Goal: Task Accomplishment & Management: Manage account settings

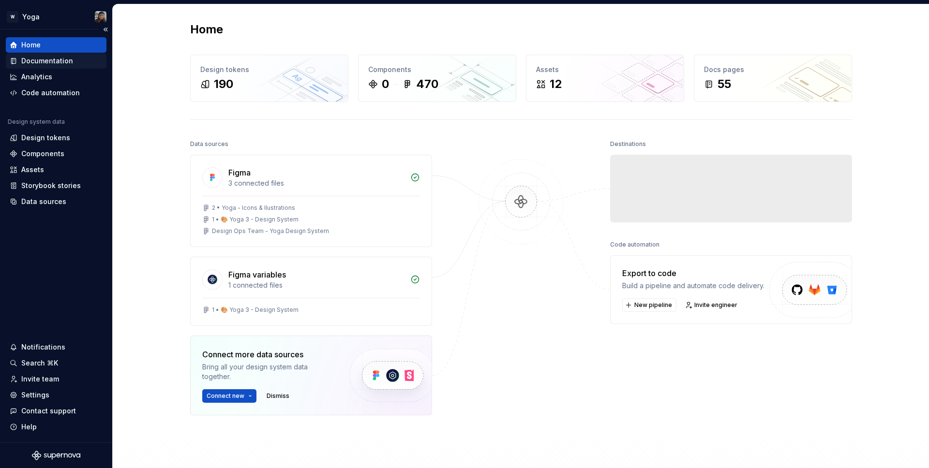
click at [38, 63] on div "Documentation" at bounding box center [47, 61] width 52 height 10
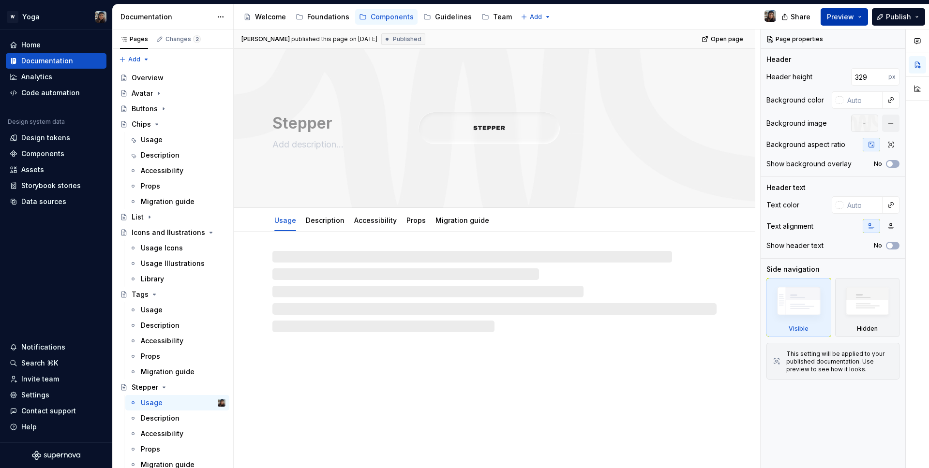
click at [859, 17] on button "Preview" at bounding box center [843, 16] width 47 height 17
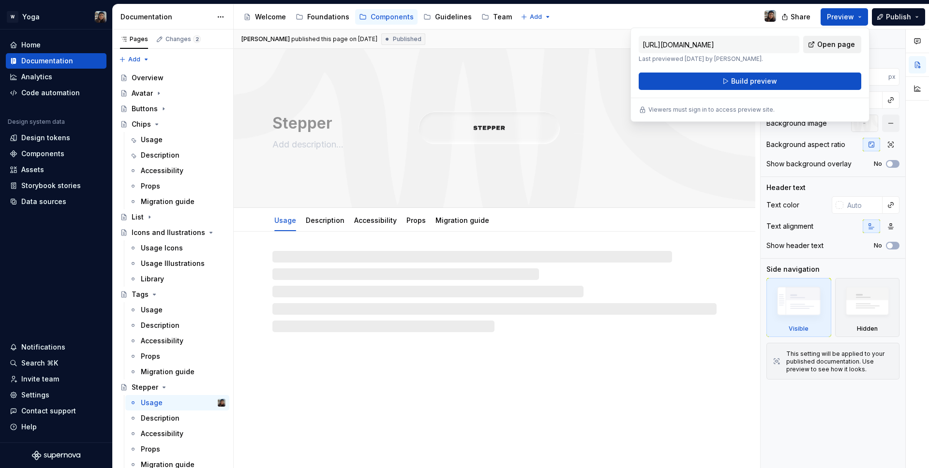
click at [847, 41] on span "Open page" at bounding box center [836, 45] width 38 height 10
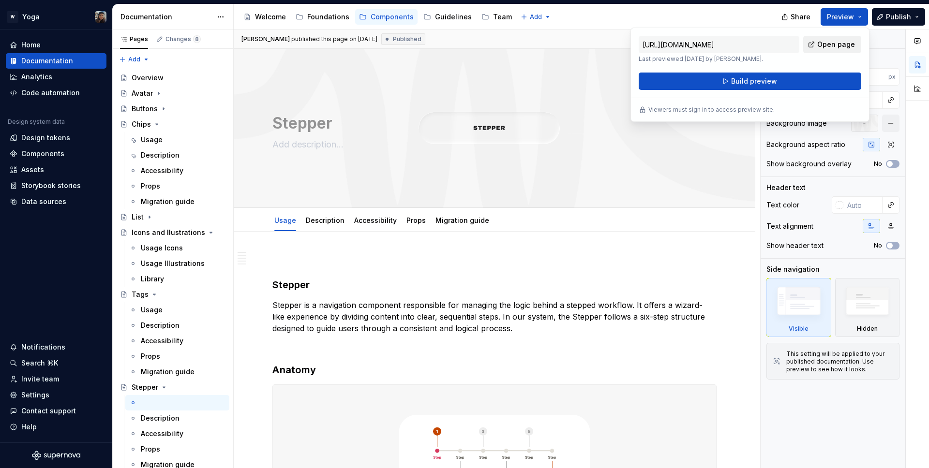
type textarea "*"
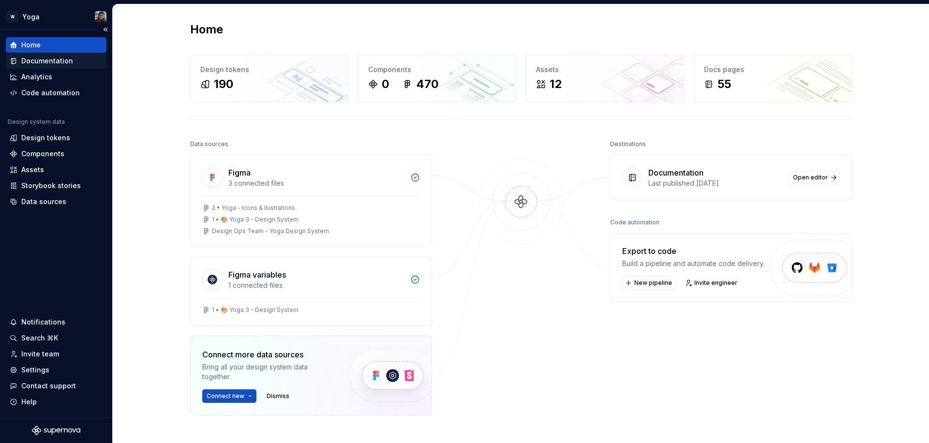
click at [54, 57] on div "Documentation" at bounding box center [47, 61] width 52 height 10
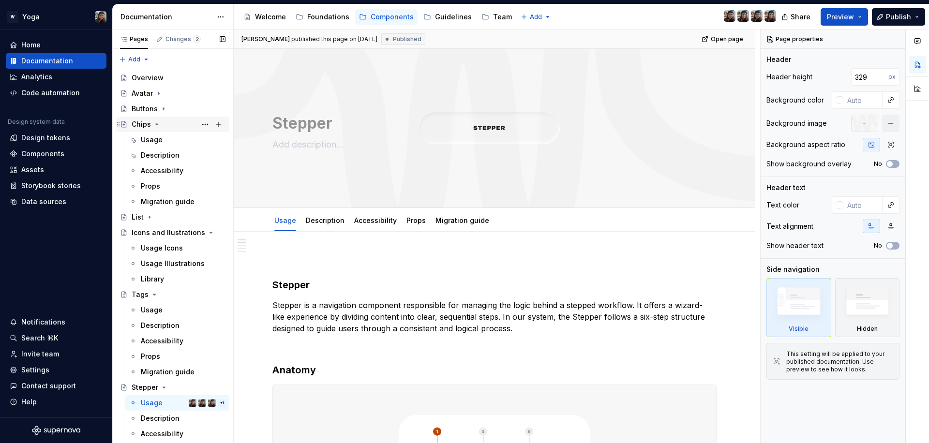
click at [158, 124] on icon "Page tree" at bounding box center [157, 124] width 8 height 8
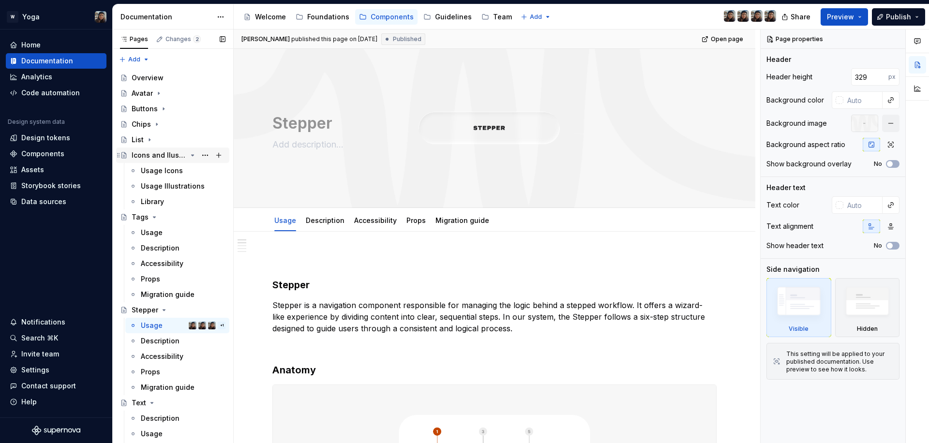
click at [192, 155] on icon "Page tree" at bounding box center [193, 155] width 2 height 1
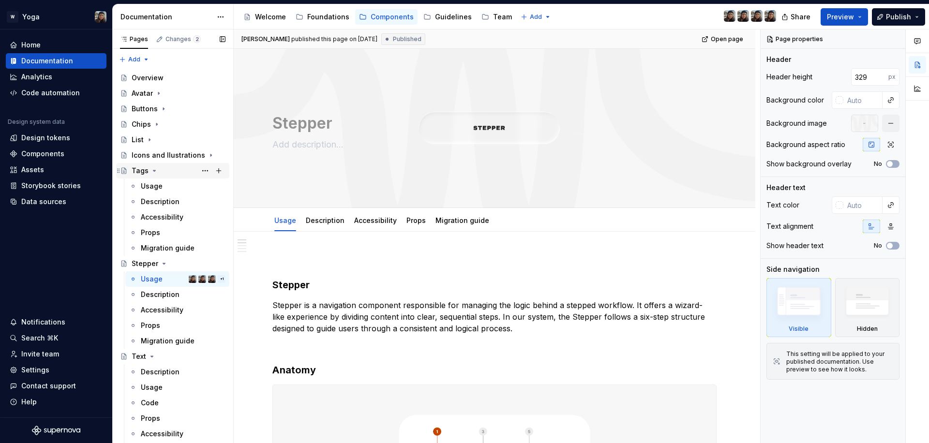
click at [154, 175] on div "Tags" at bounding box center [179, 171] width 94 height 14
click at [153, 171] on icon "Page tree" at bounding box center [154, 171] width 8 height 8
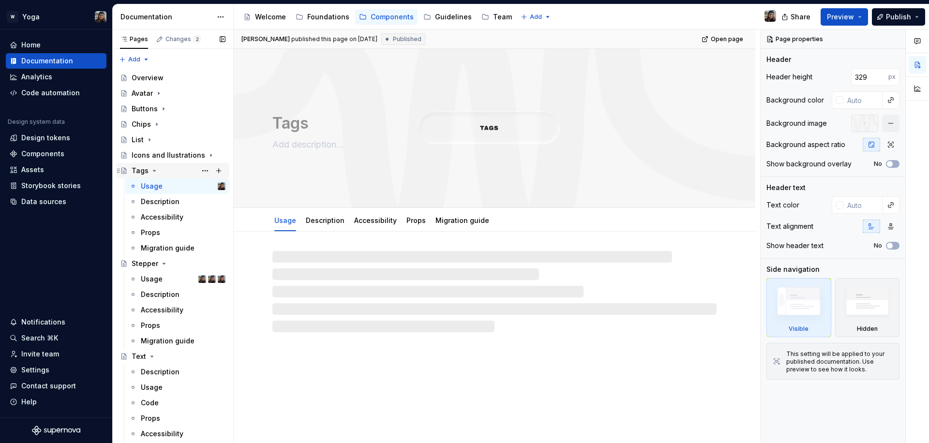
click at [153, 171] on icon "Page tree" at bounding box center [154, 170] width 2 height 1
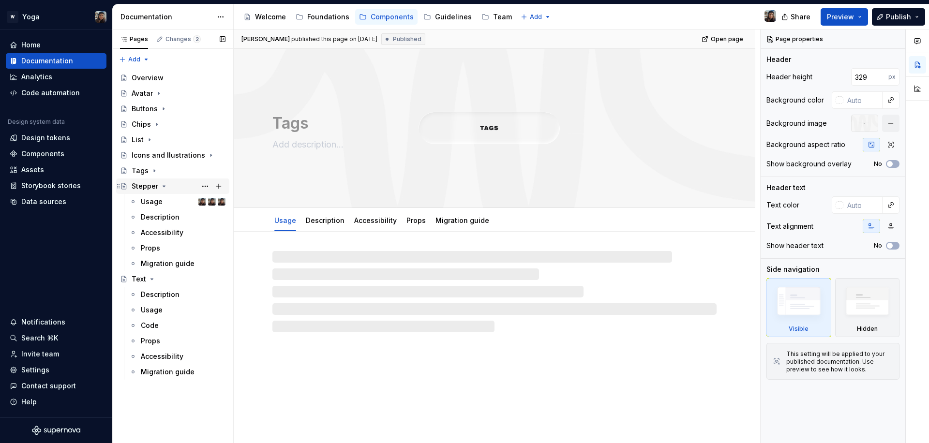
click at [161, 189] on icon "Page tree" at bounding box center [164, 186] width 8 height 8
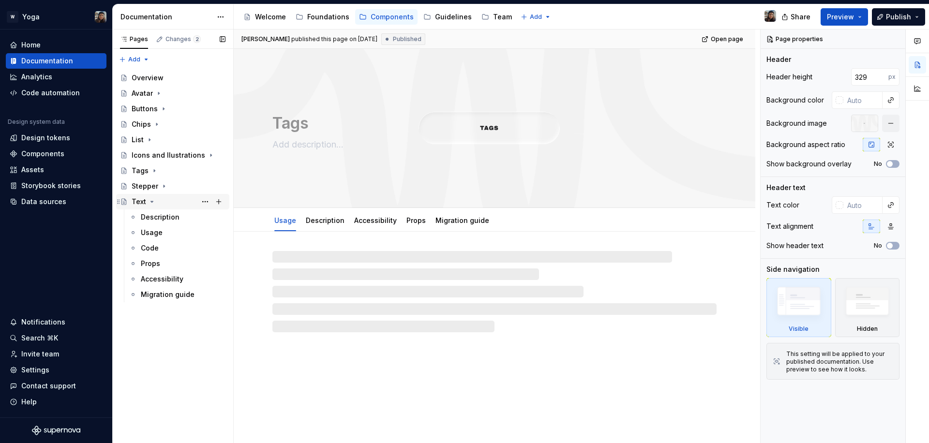
click at [152, 203] on icon "Page tree" at bounding box center [152, 202] width 8 height 8
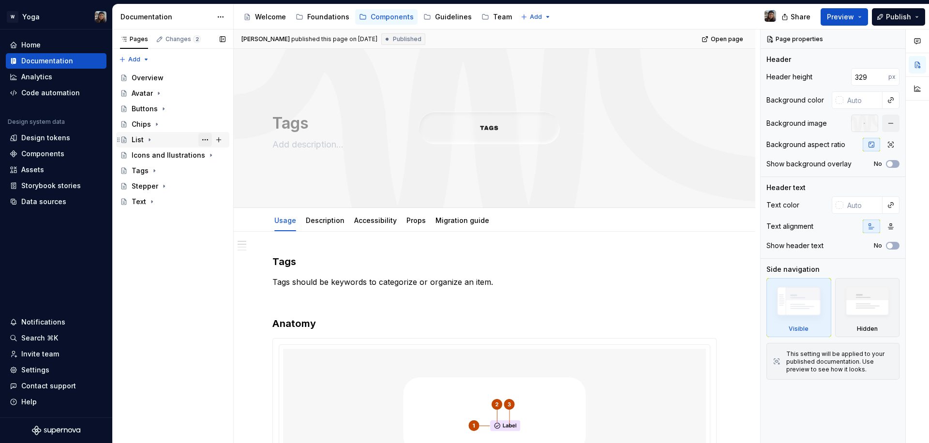
click at [206, 141] on button "Page tree" at bounding box center [205, 140] width 14 height 14
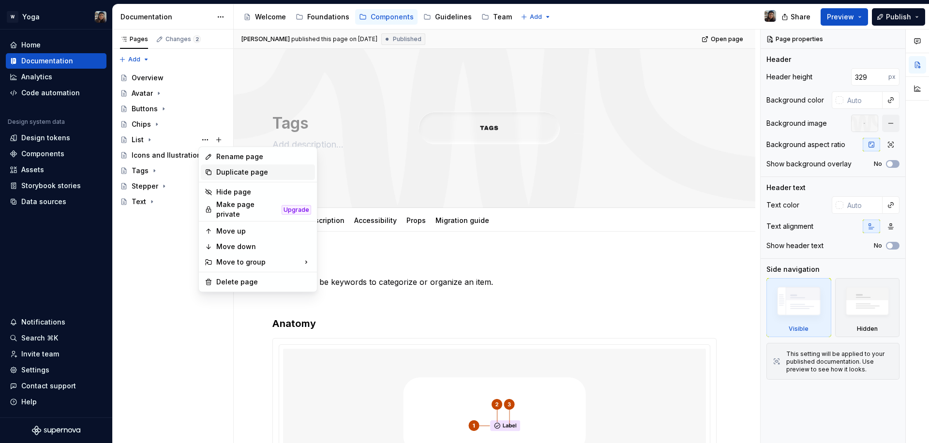
click at [242, 170] on div "Duplicate page" at bounding box center [263, 172] width 95 height 10
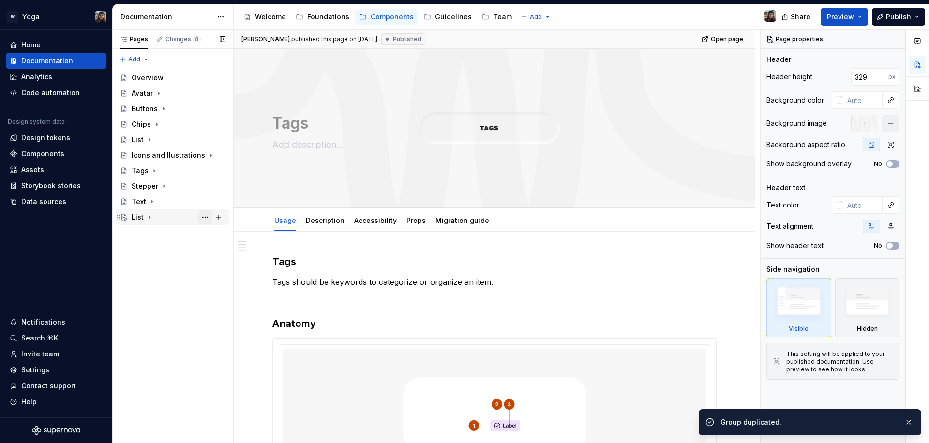
click at [201, 217] on button "Page tree" at bounding box center [205, 217] width 14 height 14
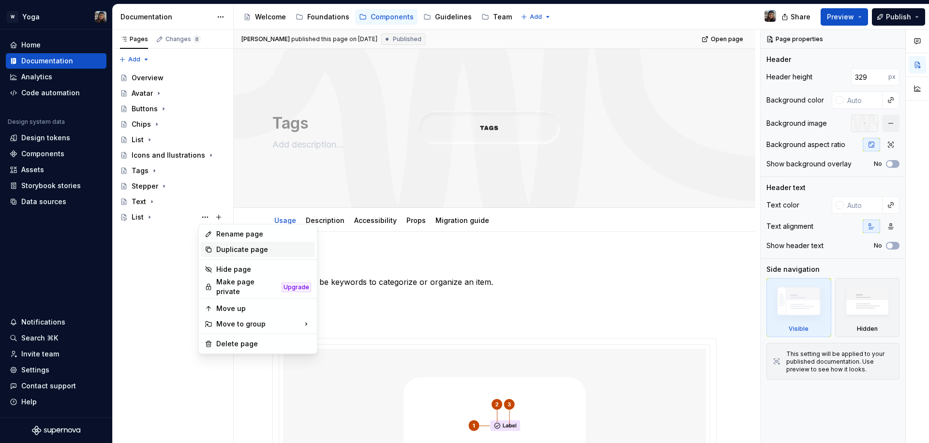
type textarea "*"
click at [257, 239] on div "Rename page" at bounding box center [258, 233] width 114 height 15
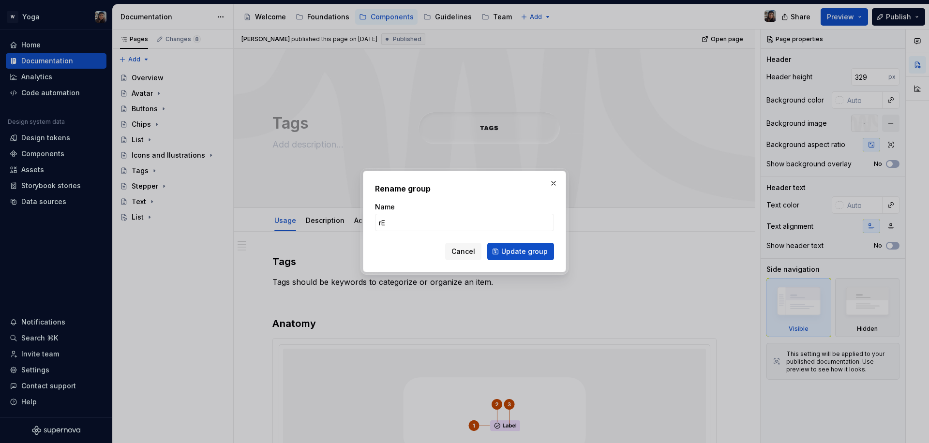
type input "r"
type input "Result"
click at [509, 250] on span "Update group" at bounding box center [524, 252] width 46 height 10
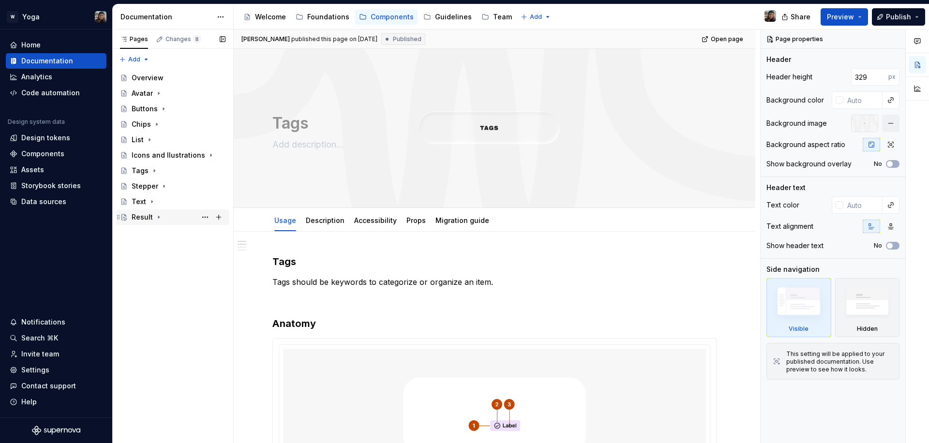
click at [134, 220] on div "Result" at bounding box center [142, 217] width 21 height 10
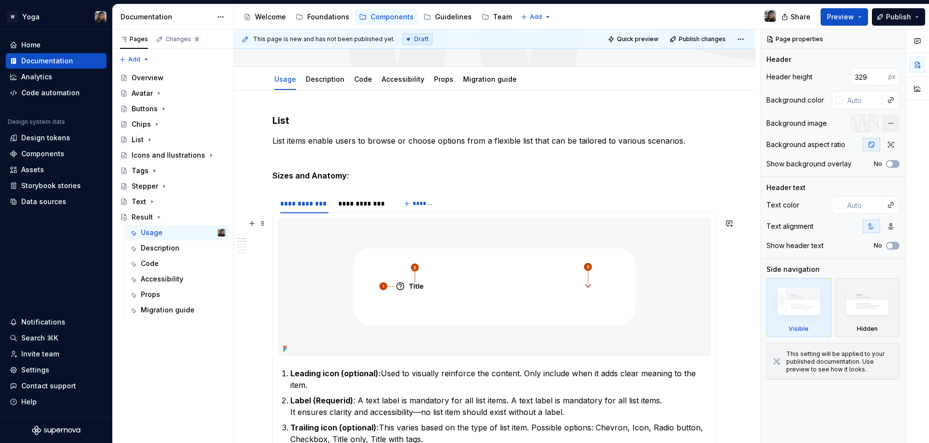
scroll to position [139, 0]
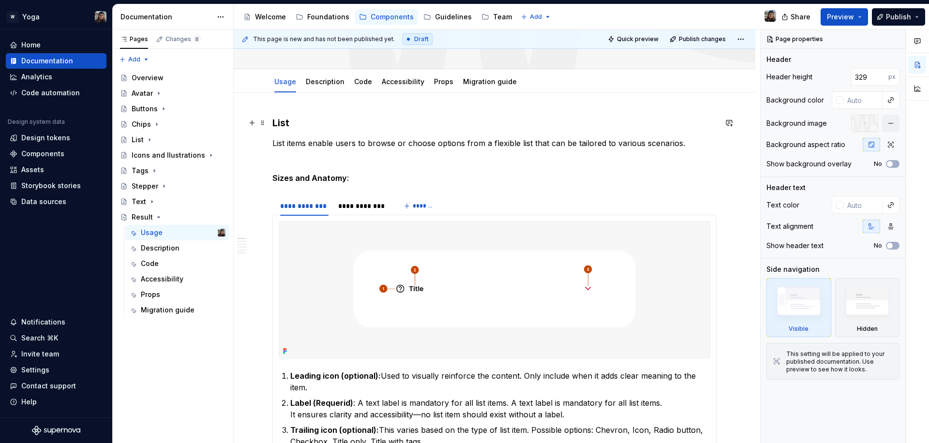
type textarea "*"
click at [280, 124] on h3 "List" at bounding box center [494, 123] width 444 height 14
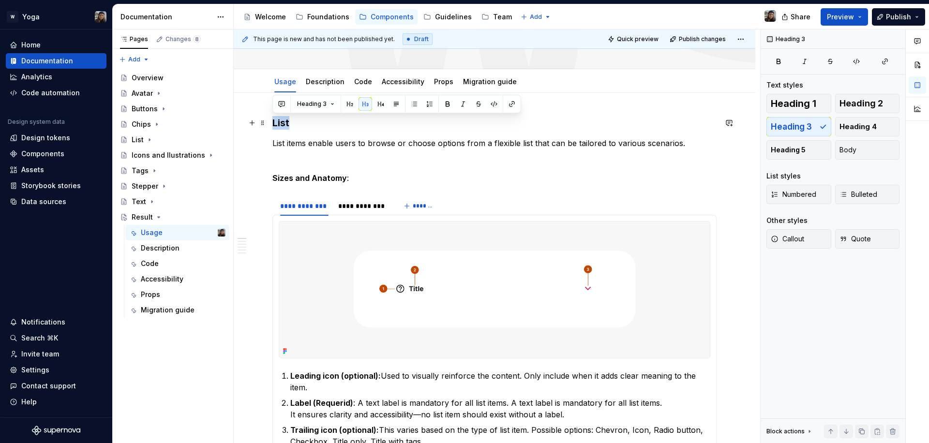
click at [280, 124] on h3 "List" at bounding box center [494, 123] width 444 height 14
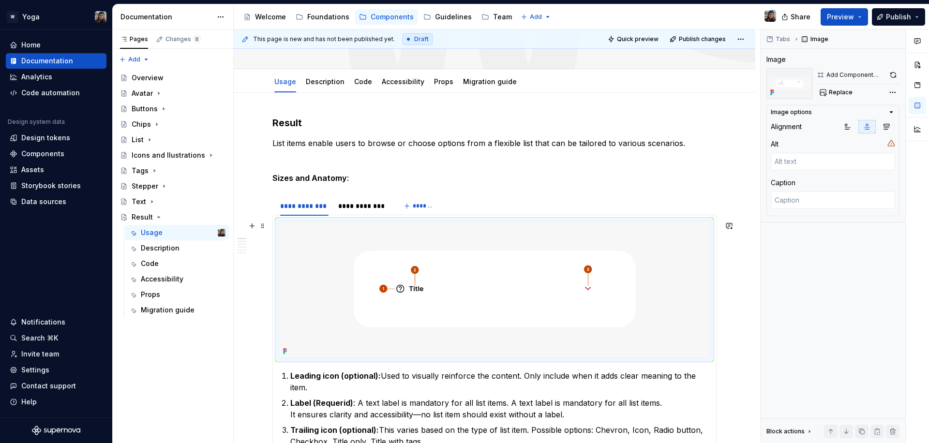
click at [404, 258] on img at bounding box center [494, 290] width 430 height 136
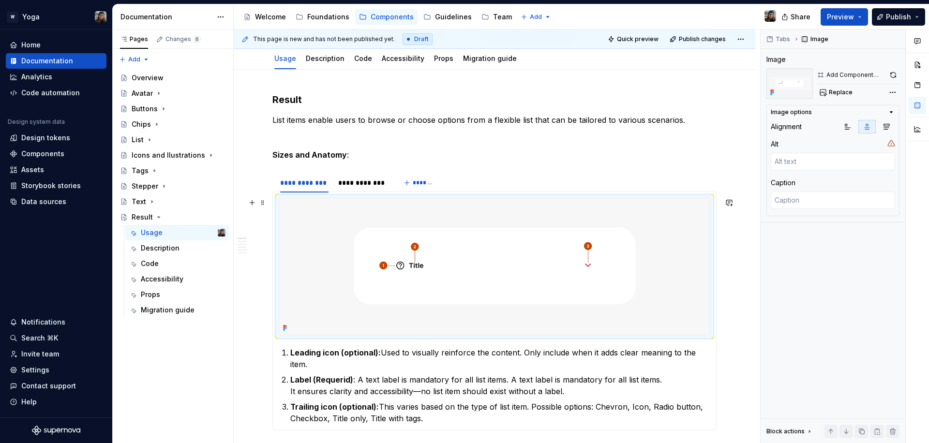
scroll to position [163, 0]
click at [325, 184] on div "**********" at bounding box center [304, 183] width 48 height 10
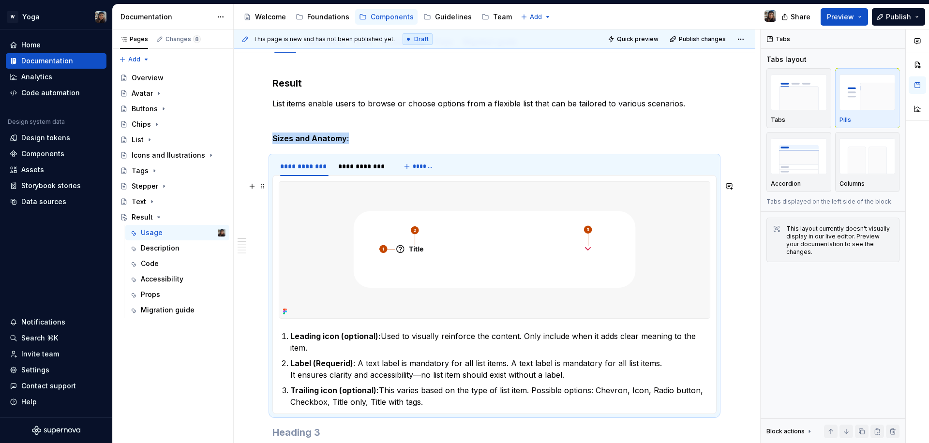
scroll to position [163, 0]
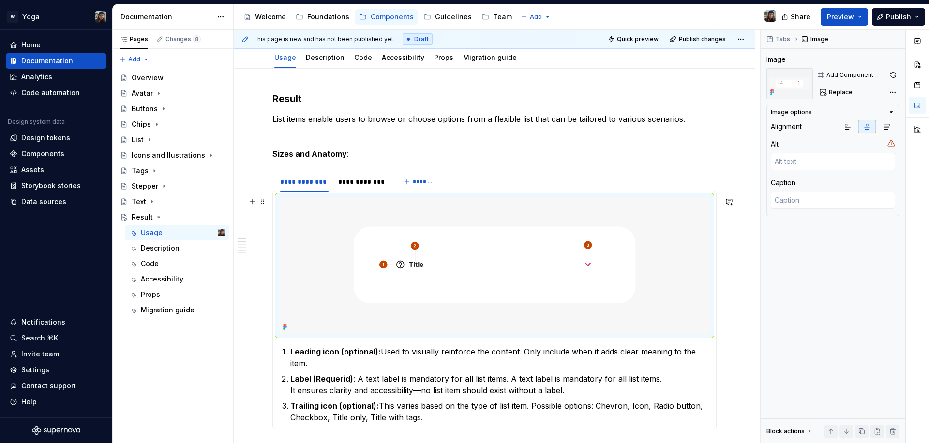
click at [400, 279] on img at bounding box center [494, 265] width 430 height 136
click at [891, 93] on div "Comments Open comments No comments yet Select ‘Comment’ from the block context …" at bounding box center [844, 237] width 168 height 414
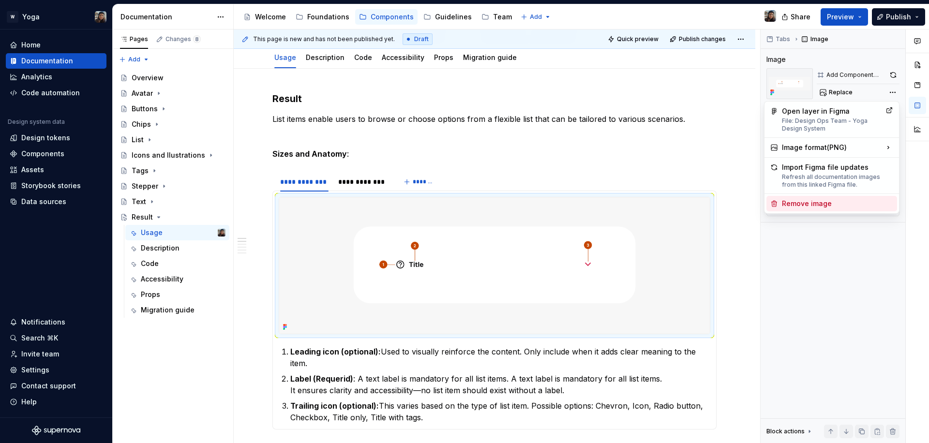
click at [806, 208] on div "Remove image" at bounding box center [837, 204] width 111 height 10
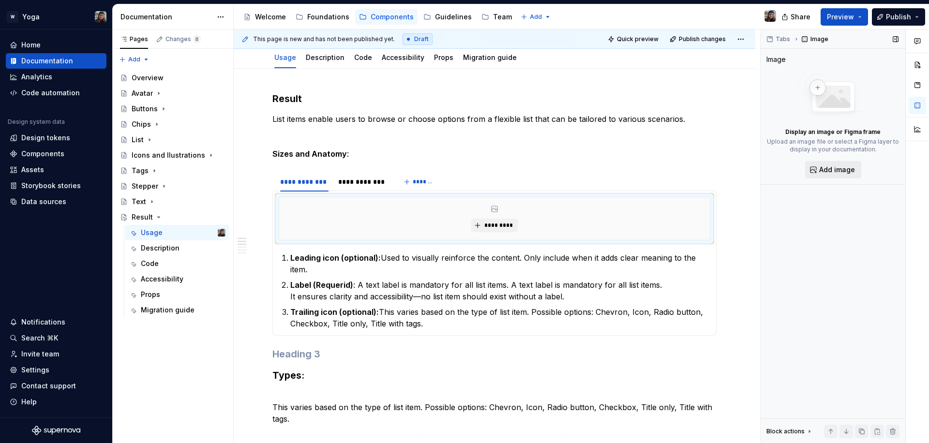
click at [826, 167] on span "Add image" at bounding box center [837, 170] width 36 height 10
click at [837, 19] on span "Preview" at bounding box center [840, 17] width 27 height 10
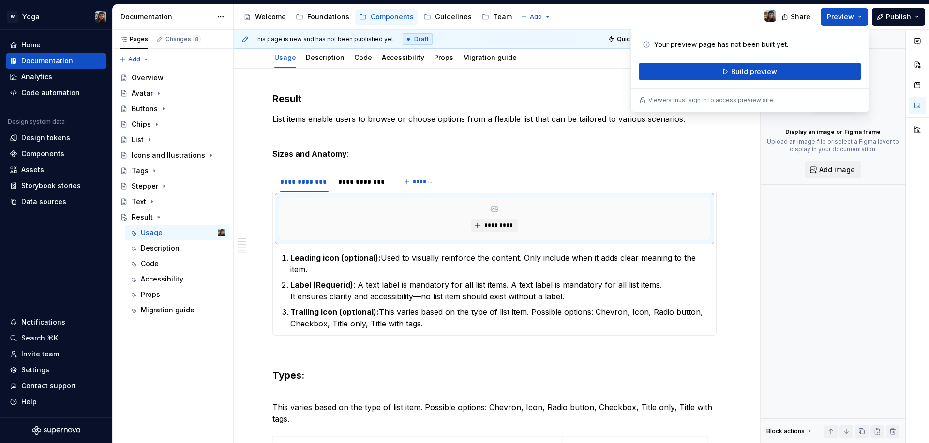
type textarea "*"
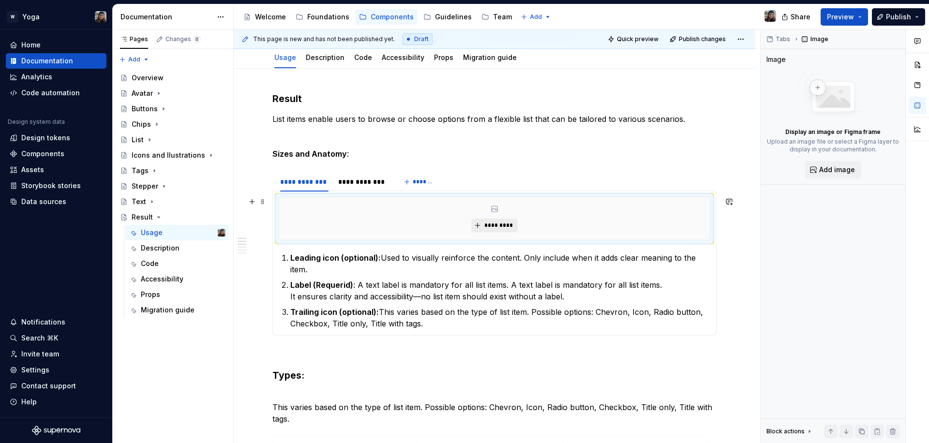
click at [487, 228] on span "*********" at bounding box center [498, 226] width 30 height 8
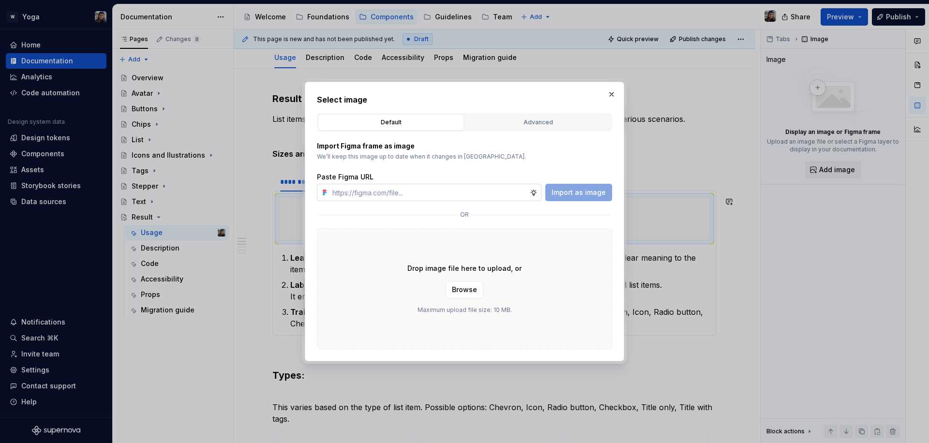
click at [445, 194] on input "text" at bounding box center [428, 192] width 201 height 17
type input "[URL][DOMAIN_NAME]"
click at [583, 192] on span "Import as image" at bounding box center [578, 193] width 54 height 10
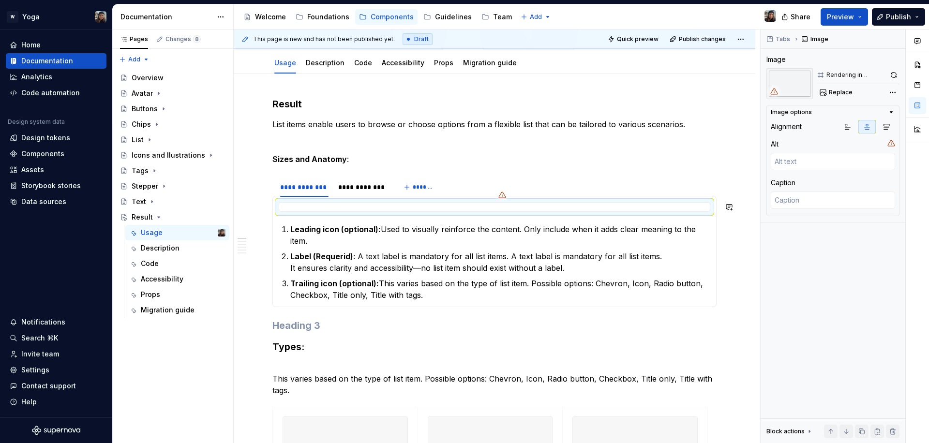
scroll to position [158, 0]
click at [325, 253] on strong "Label (Requerid)" at bounding box center [321, 256] width 63 height 10
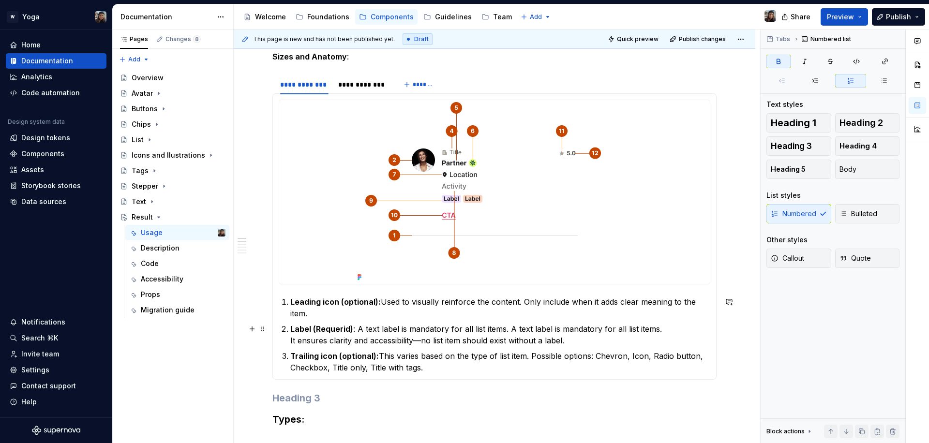
scroll to position [189, 0]
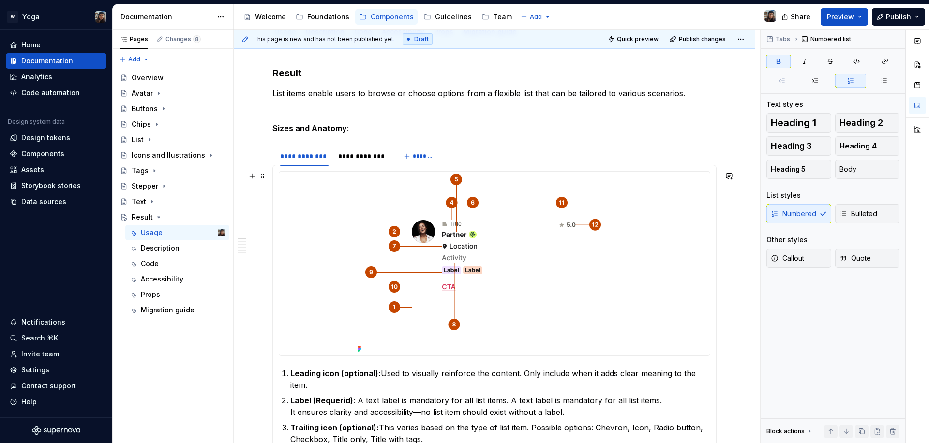
click at [424, 237] on img at bounding box center [495, 264] width 282 height 184
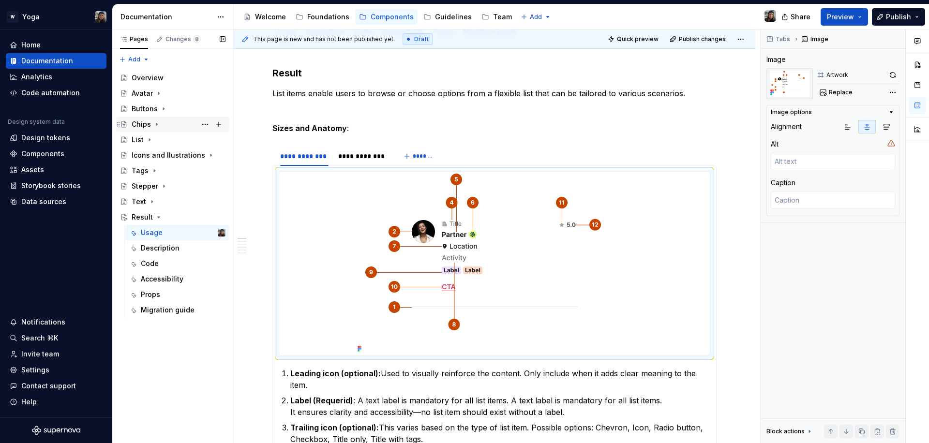
click at [164, 119] on div "Chips" at bounding box center [179, 125] width 94 height 14
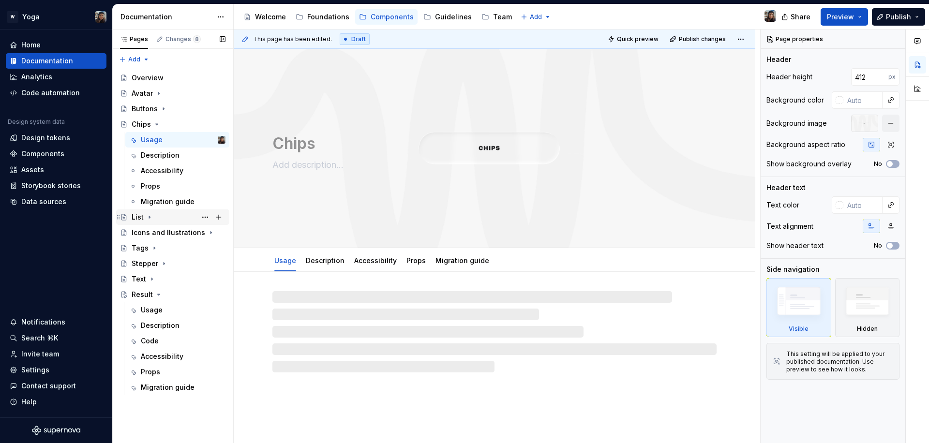
click at [135, 212] on div "List" at bounding box center [138, 217] width 12 height 10
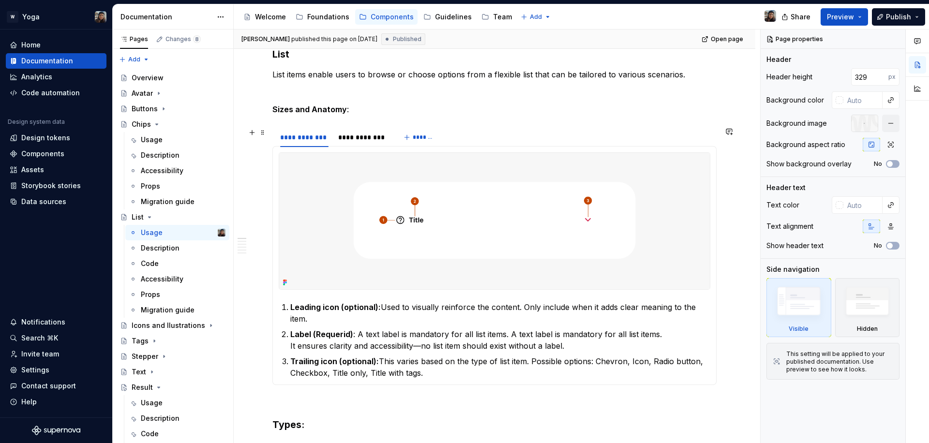
scroll to position [208, 0]
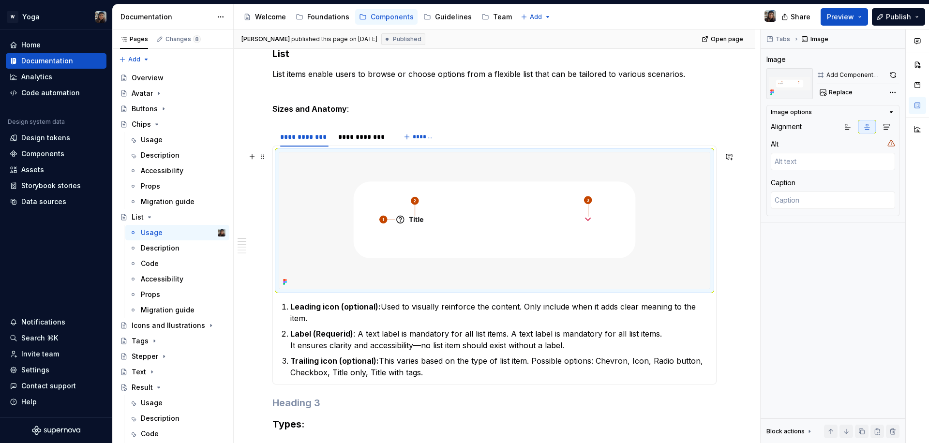
click at [542, 261] on img at bounding box center [494, 220] width 430 height 136
click at [511, 229] on img at bounding box center [494, 220] width 430 height 136
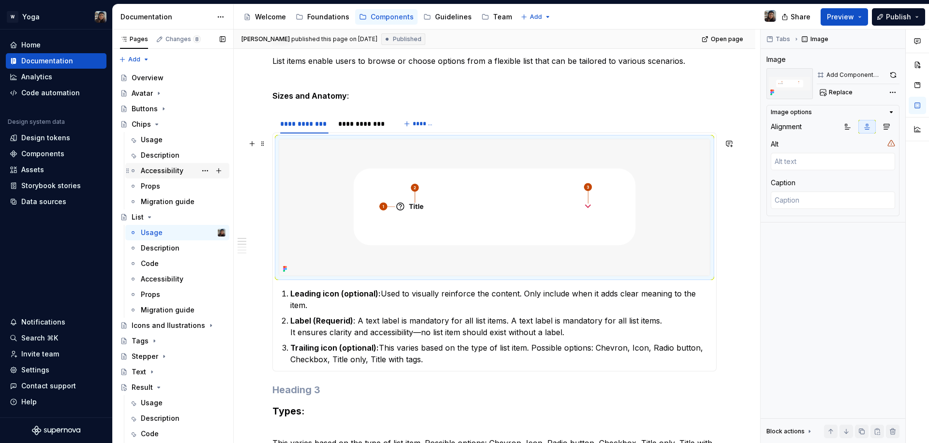
scroll to position [234, 0]
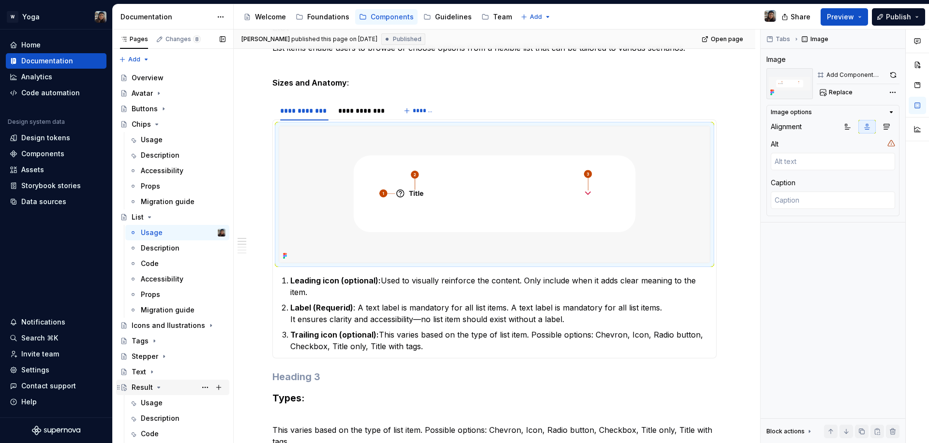
click at [184, 388] on div "Result" at bounding box center [179, 388] width 94 height 14
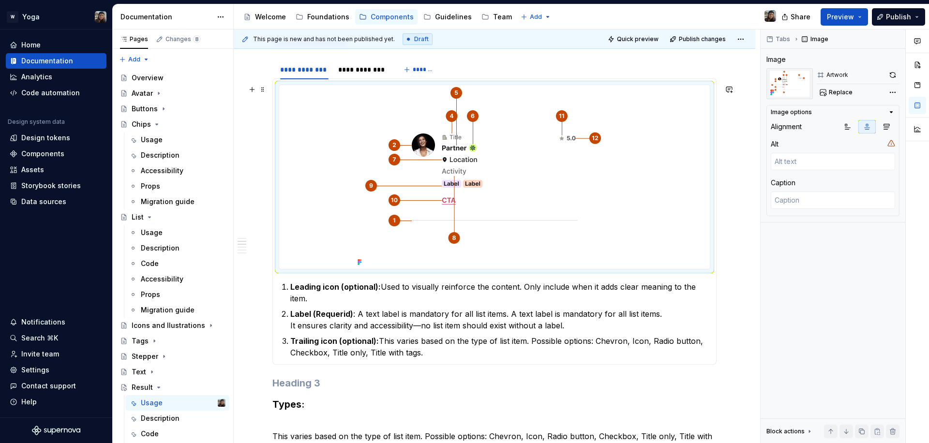
click at [525, 248] on img at bounding box center [495, 177] width 282 height 184
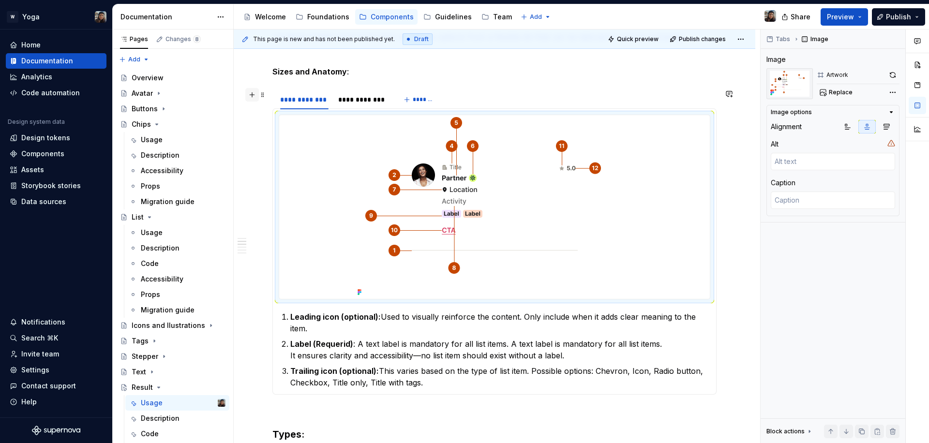
click at [252, 93] on button "button" at bounding box center [252, 95] width 14 height 14
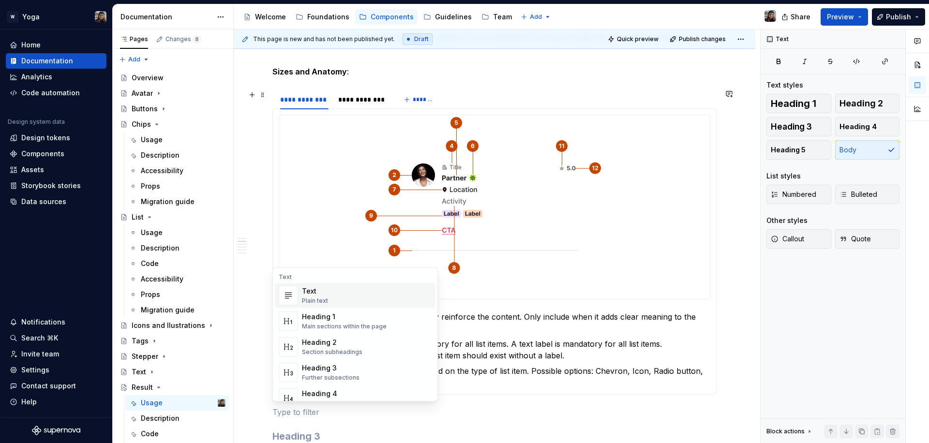
type textarea "*"
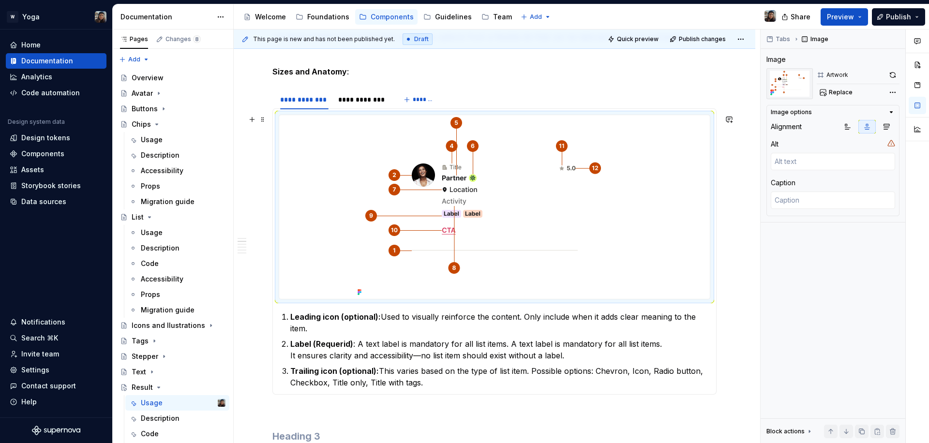
drag, startPoint x: 288, startPoint y: 148, endPoint x: 460, endPoint y: 191, distance: 177.4
click at [290, 149] on div at bounding box center [494, 207] width 430 height 184
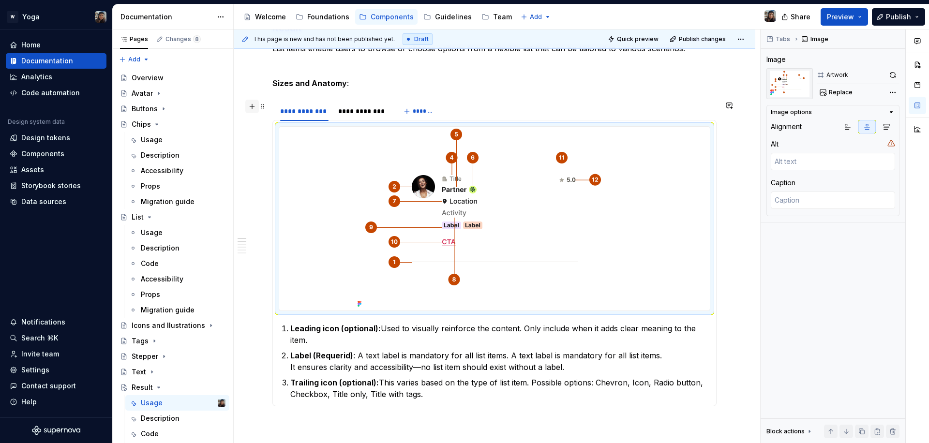
click at [250, 106] on button "button" at bounding box center [252, 107] width 14 height 14
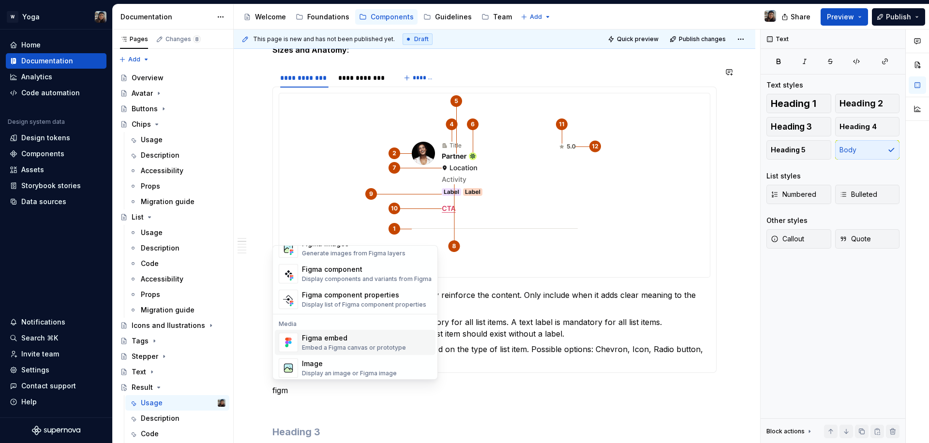
scroll to position [0, 0]
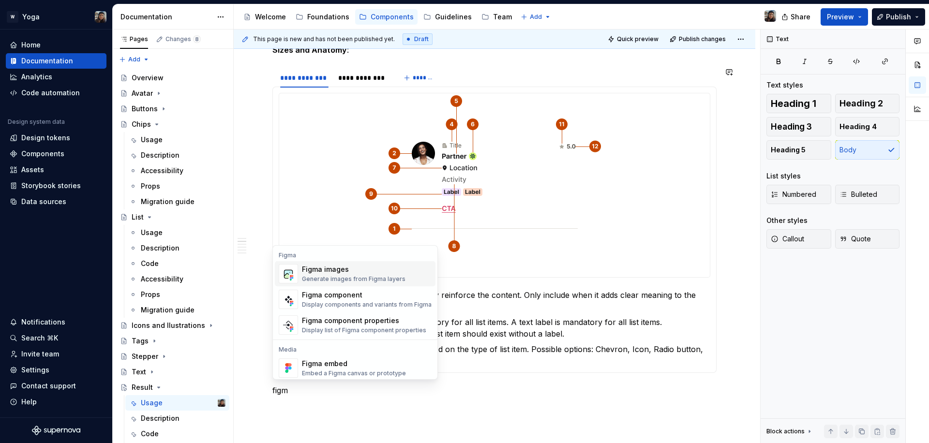
click at [339, 271] on div "Figma images" at bounding box center [354, 270] width 104 height 10
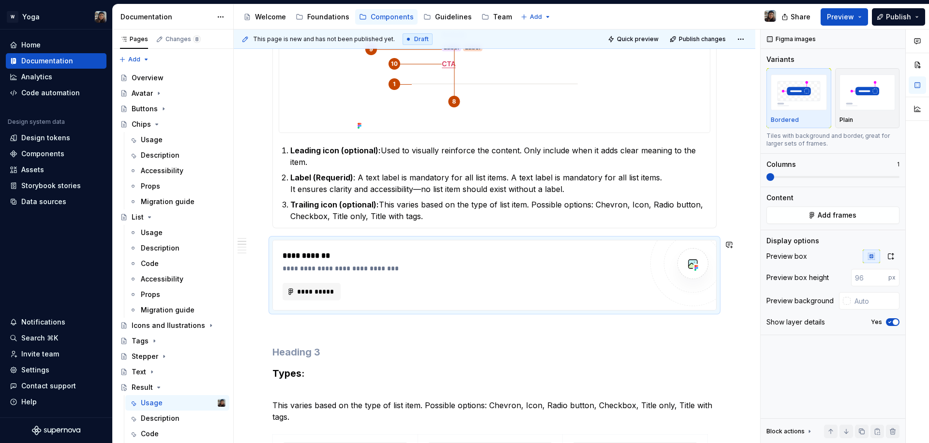
scroll to position [415, 0]
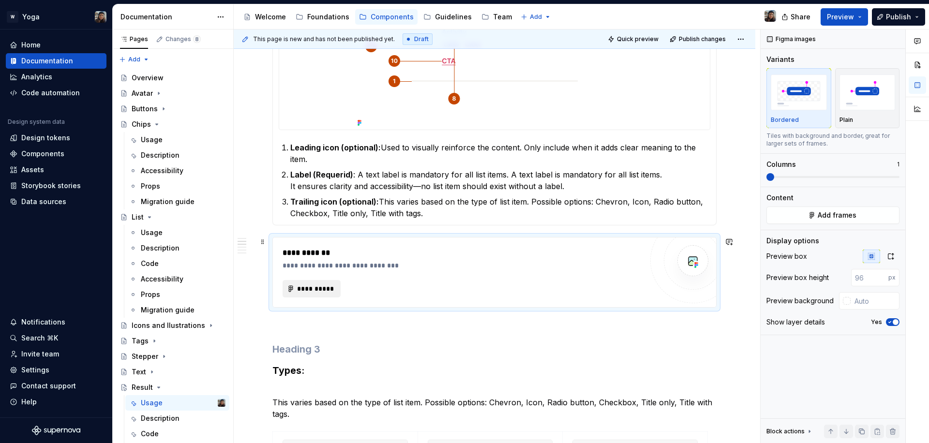
click at [306, 286] on span "**********" at bounding box center [316, 289] width 38 height 10
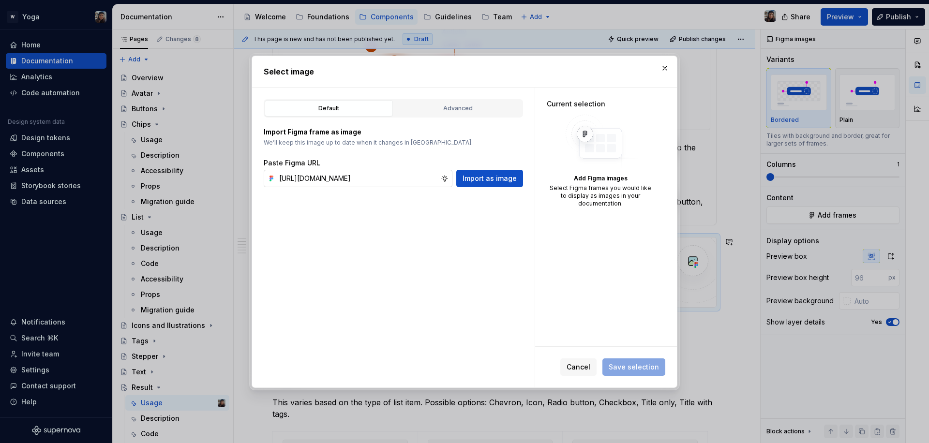
scroll to position [0, 326]
type input "[URL][DOMAIN_NAME]"
click at [462, 178] on button "Import as image" at bounding box center [489, 178] width 67 height 17
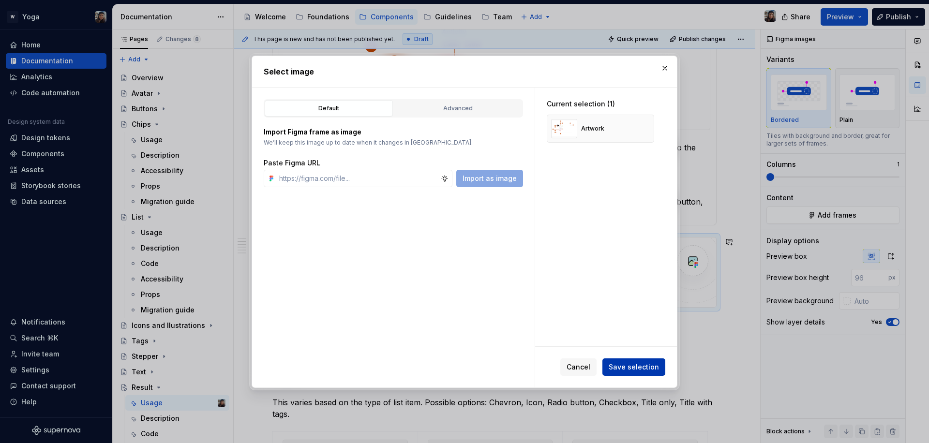
click at [629, 358] on div "Cancel Save selection" at bounding box center [612, 366] width 105 height 17
click at [630, 370] on span "Save selection" at bounding box center [633, 367] width 50 height 10
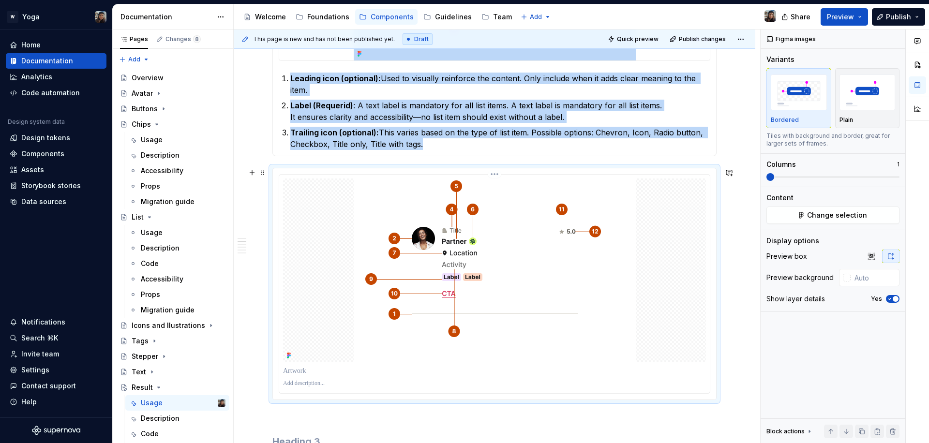
scroll to position [483, 0]
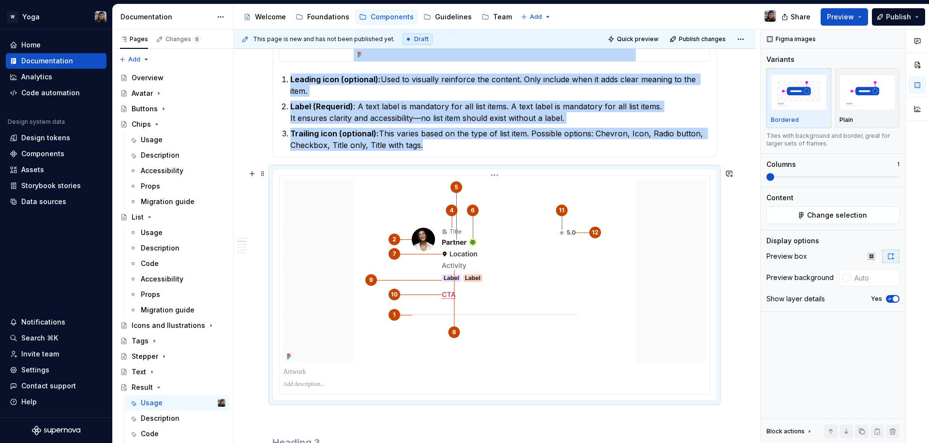
click at [320, 212] on div at bounding box center [494, 271] width 423 height 184
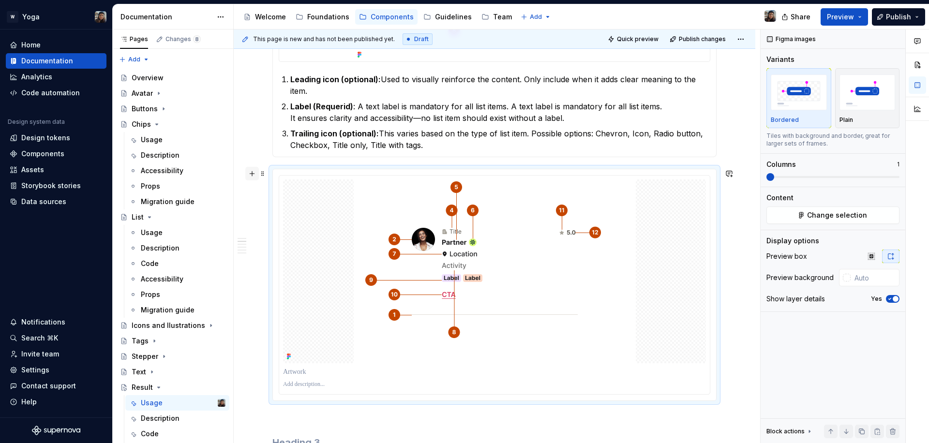
click at [251, 171] on button "button" at bounding box center [252, 174] width 14 height 14
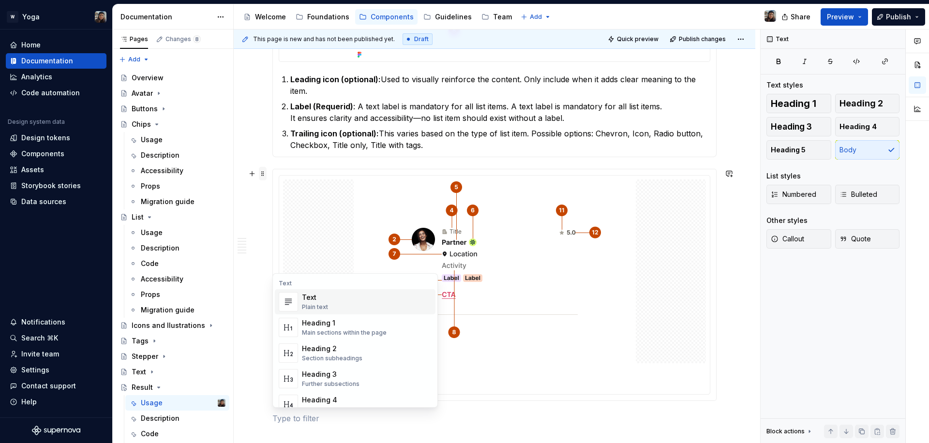
scroll to position [511, 0]
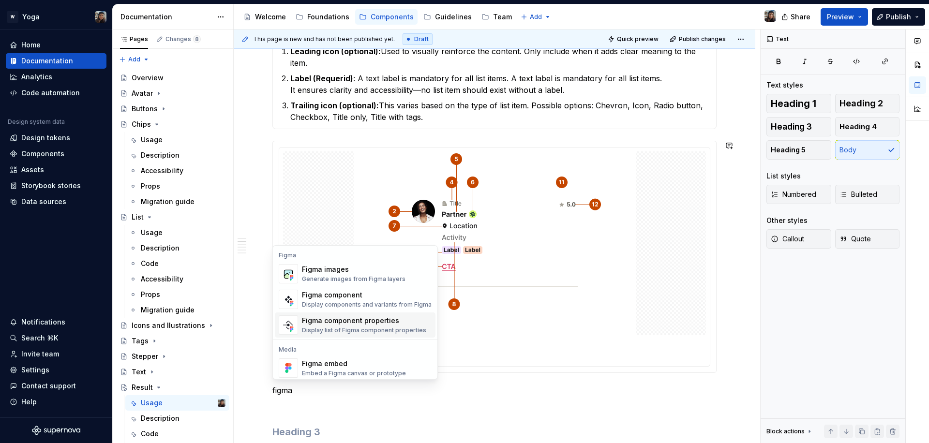
click at [359, 301] on div "Display components and variants from Figma" at bounding box center [367, 305] width 130 height 8
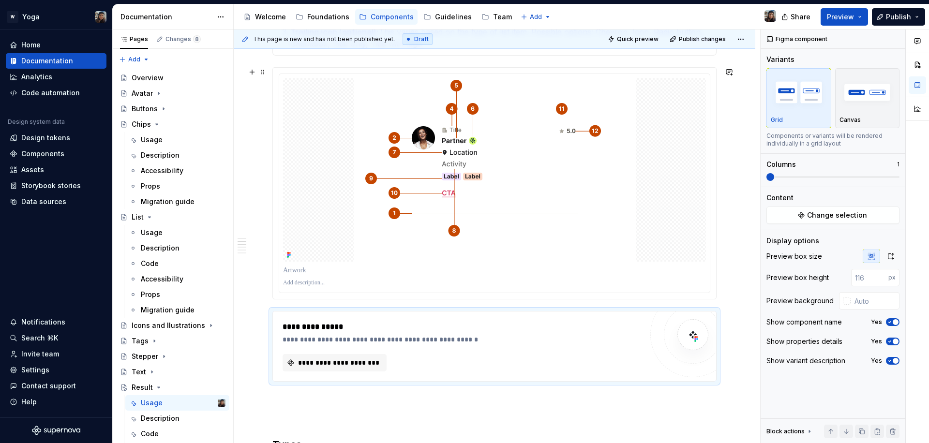
scroll to position [668, 0]
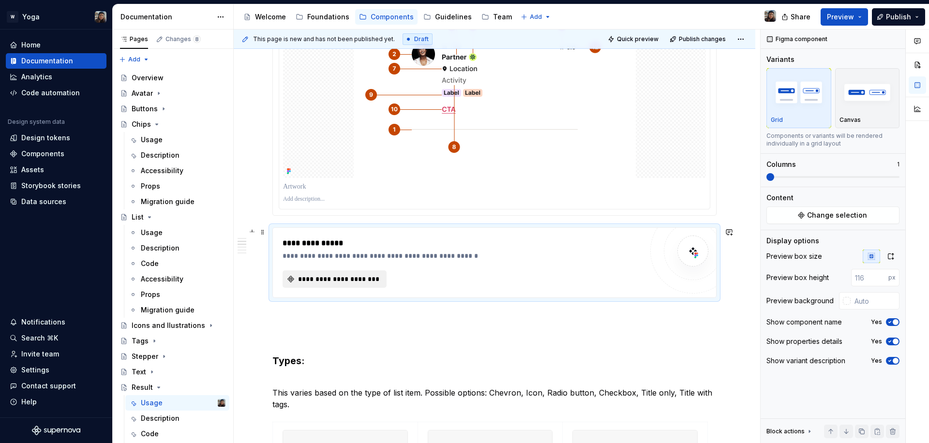
click at [332, 281] on span "**********" at bounding box center [339, 279] width 84 height 10
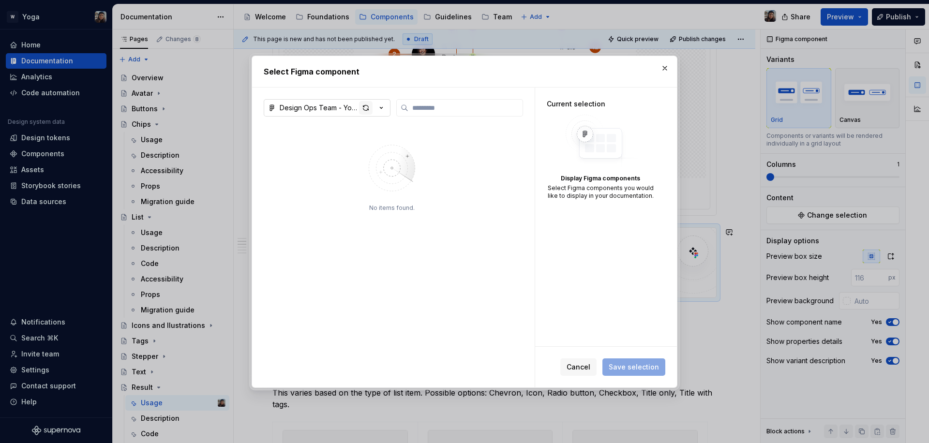
click at [368, 108] on div "button" at bounding box center [366, 108] width 14 height 14
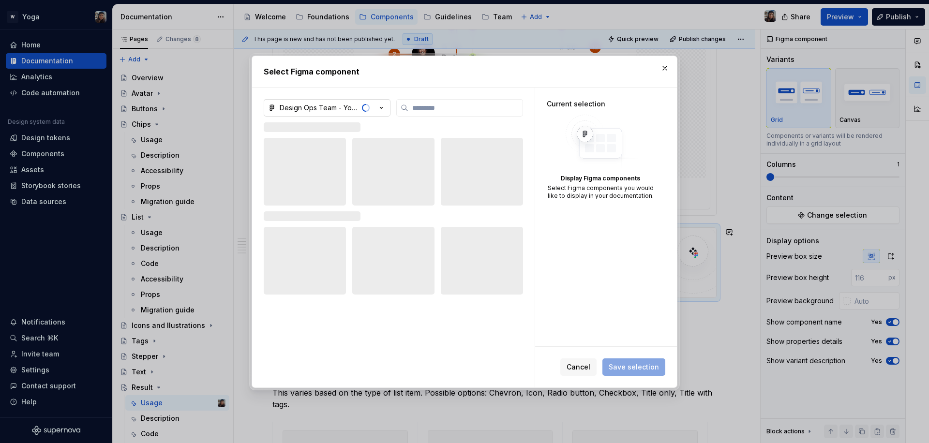
click at [380, 108] on icon "button" at bounding box center [381, 108] width 10 height 10
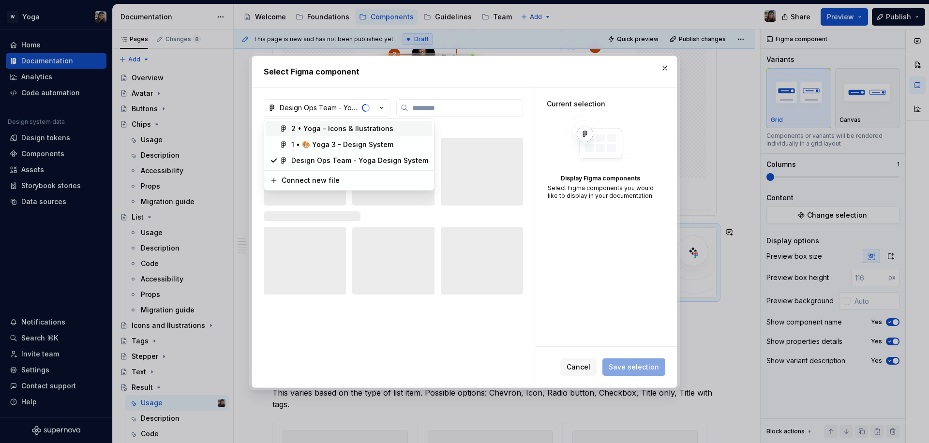
type textarea "*"
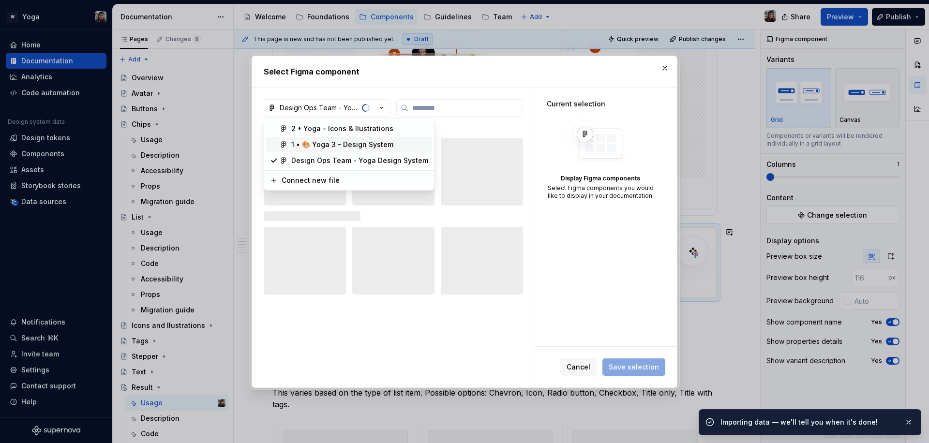
click at [363, 144] on div "1 • 🎨 Yoga 3 - Design System" at bounding box center [342, 145] width 102 height 10
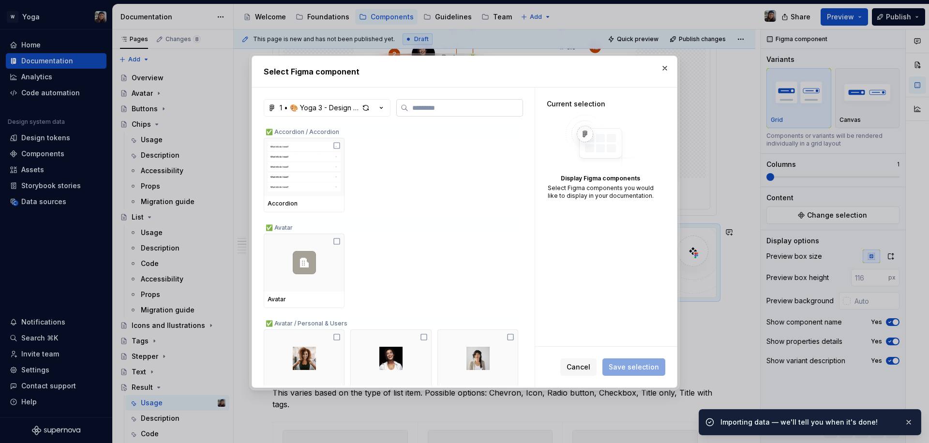
click at [439, 102] on label at bounding box center [459, 107] width 127 height 17
click at [439, 103] on input "search" at bounding box center [465, 108] width 114 height 10
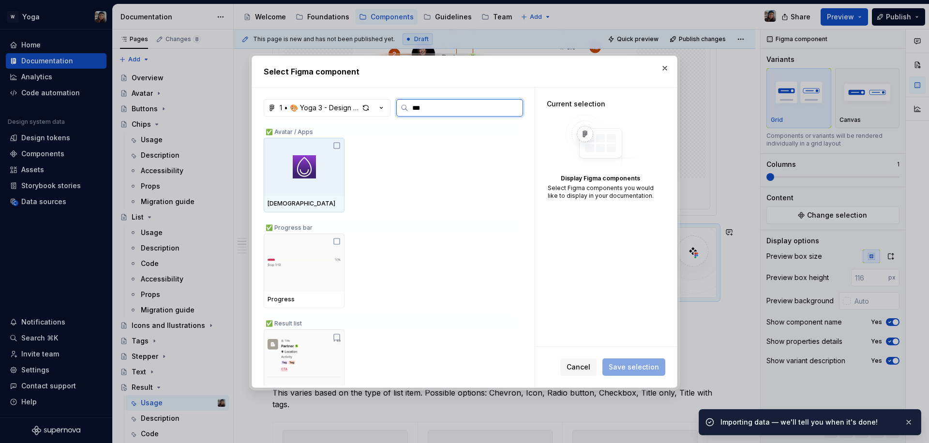
type input "****"
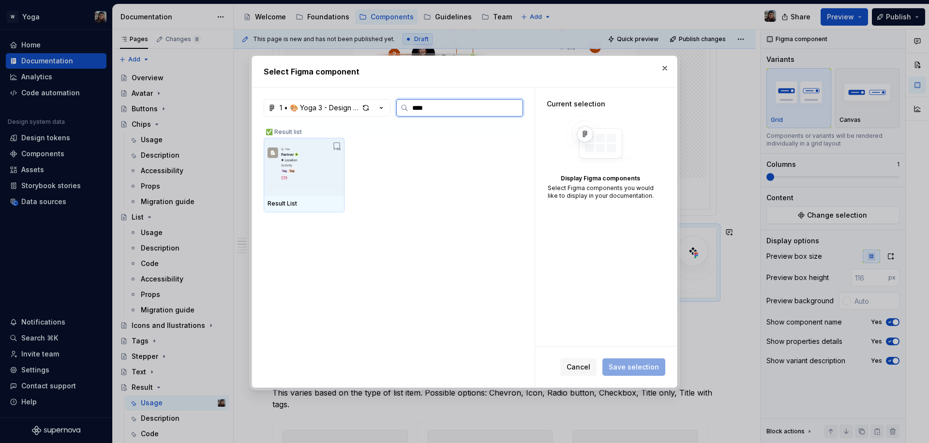
click at [319, 158] on img at bounding box center [303, 167] width 73 height 50
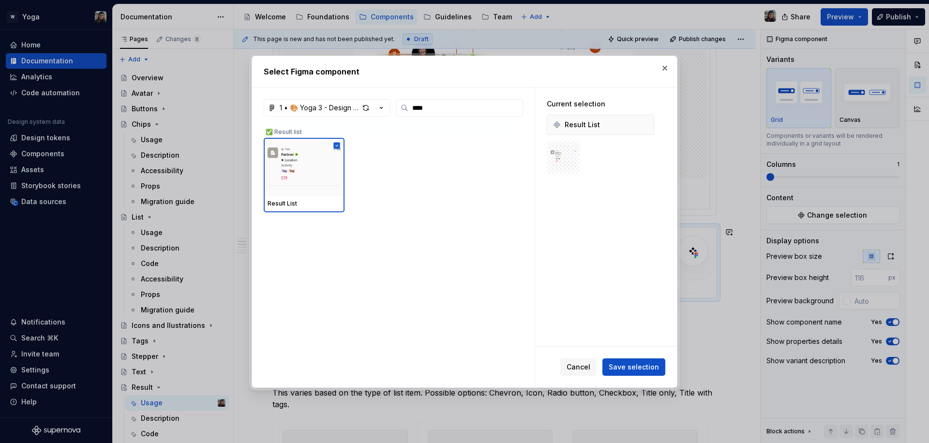
click at [636, 347] on div "Cancel Save selection" at bounding box center [606, 367] width 142 height 41
click at [635, 362] on span "Save selection" at bounding box center [633, 367] width 50 height 10
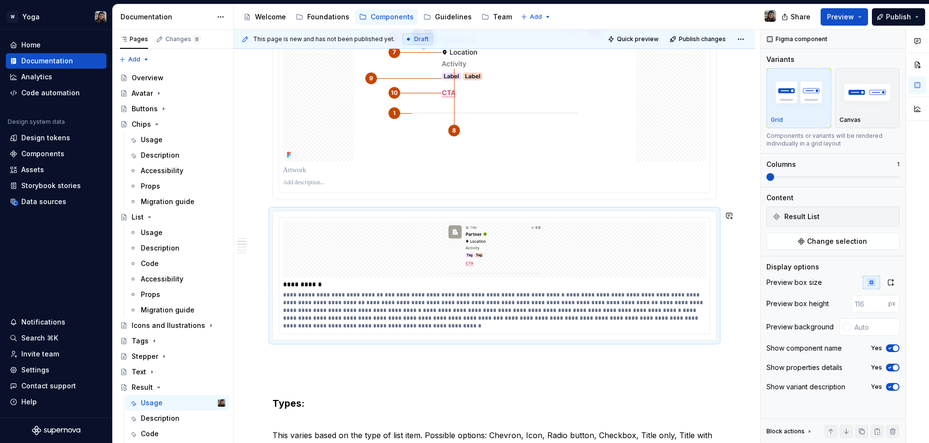
scroll to position [697, 0]
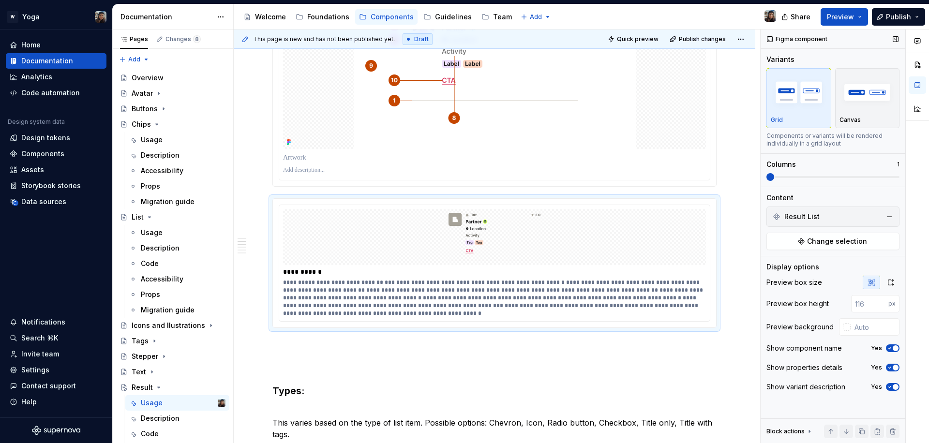
click at [888, 348] on icon "button" at bounding box center [890, 348] width 8 height 6
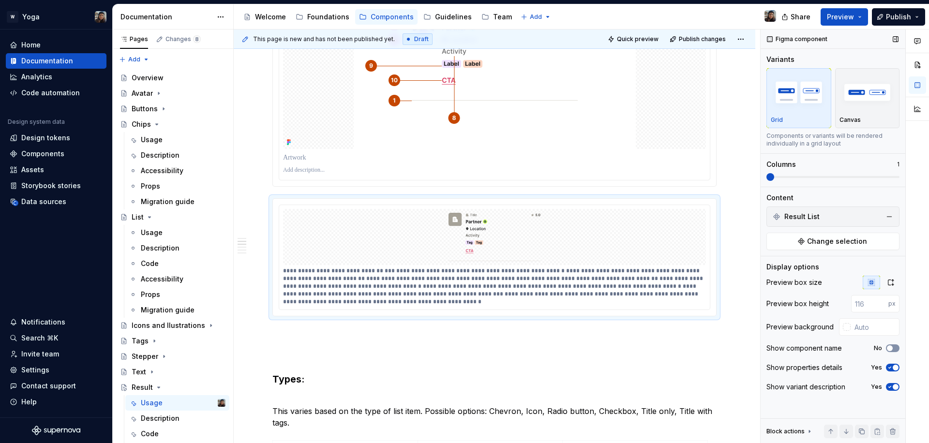
click at [888, 348] on span "button" at bounding box center [890, 348] width 6 height 6
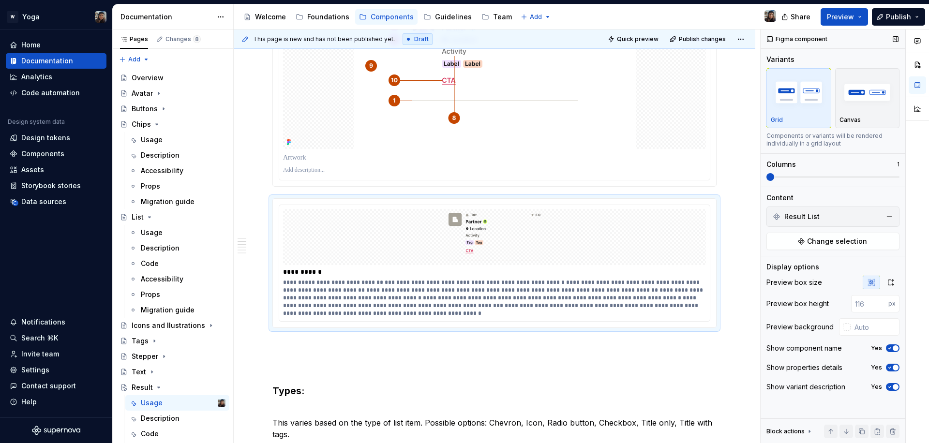
click at [889, 367] on icon "button" at bounding box center [890, 368] width 8 height 6
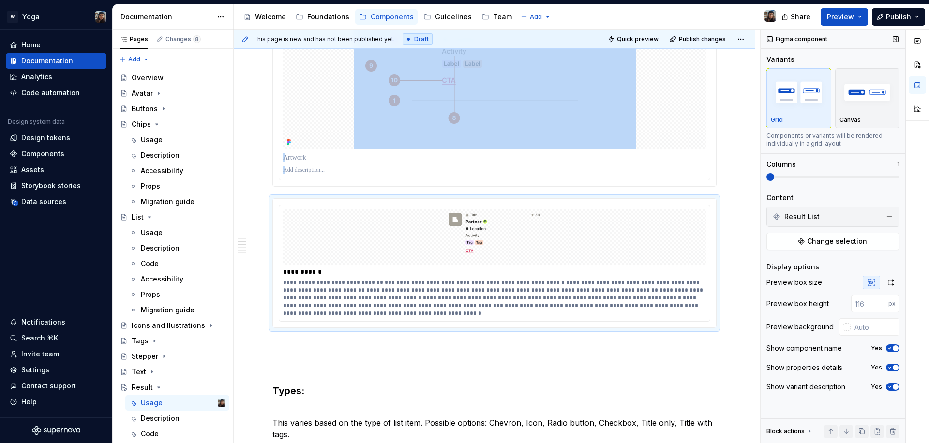
click at [889, 367] on icon "button" at bounding box center [890, 368] width 8 height 6
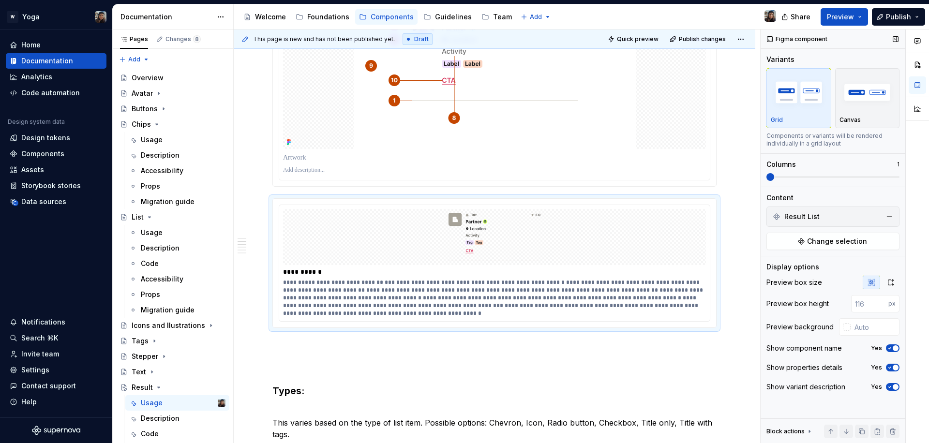
click at [889, 367] on icon "button" at bounding box center [890, 368] width 8 height 6
click at [890, 367] on span "button" at bounding box center [890, 368] width 6 height 6
click at [503, 297] on div "**********" at bounding box center [494, 298] width 422 height 39
click at [891, 386] on icon "button" at bounding box center [890, 387] width 8 height 6
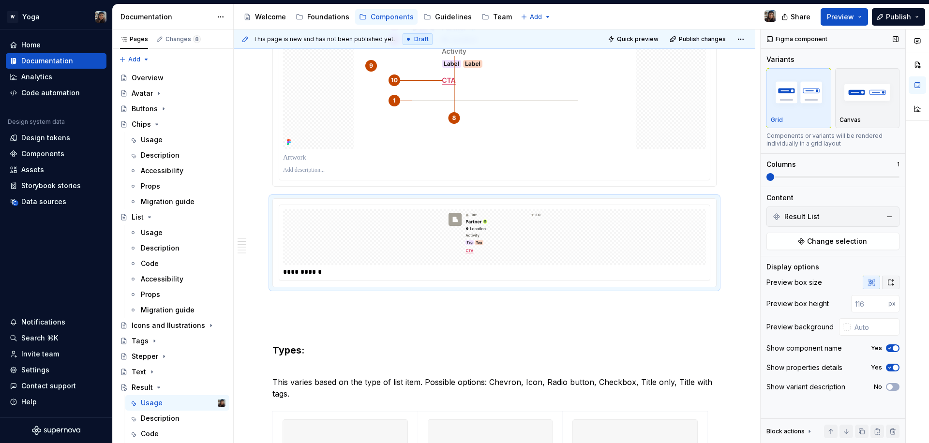
click at [886, 284] on button "button" at bounding box center [890, 283] width 17 height 14
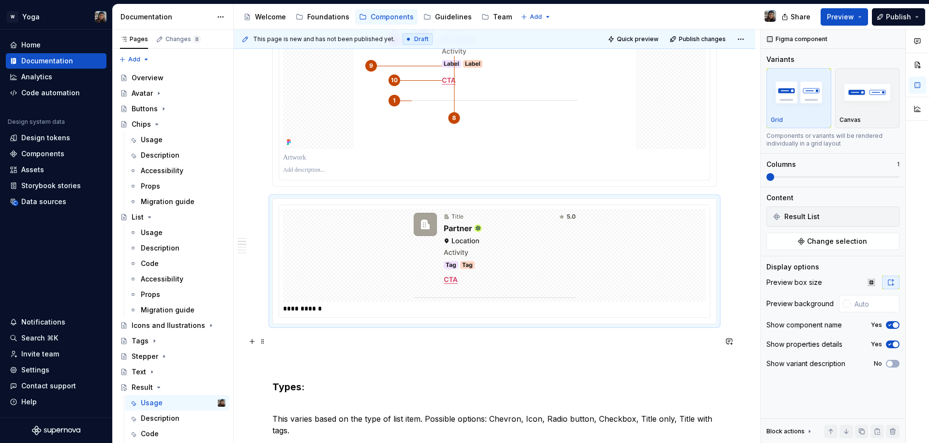
click at [510, 338] on p at bounding box center [494, 342] width 444 height 12
click at [479, 221] on img at bounding box center [495, 255] width 162 height 85
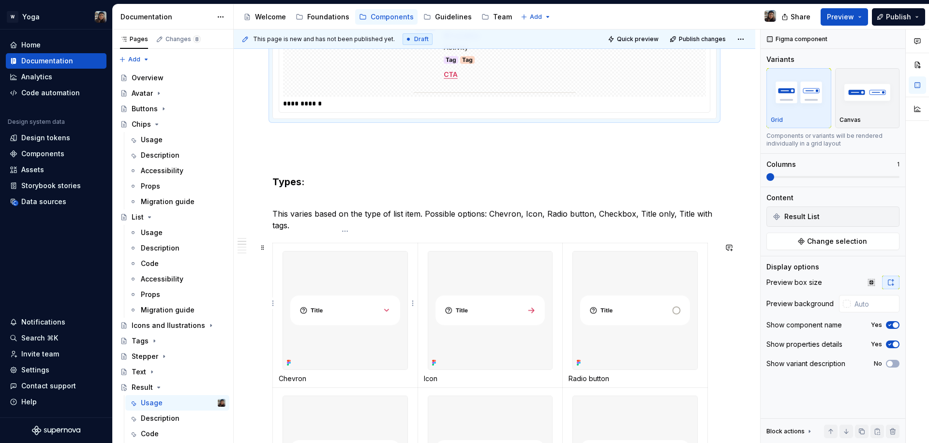
scroll to position [918, 0]
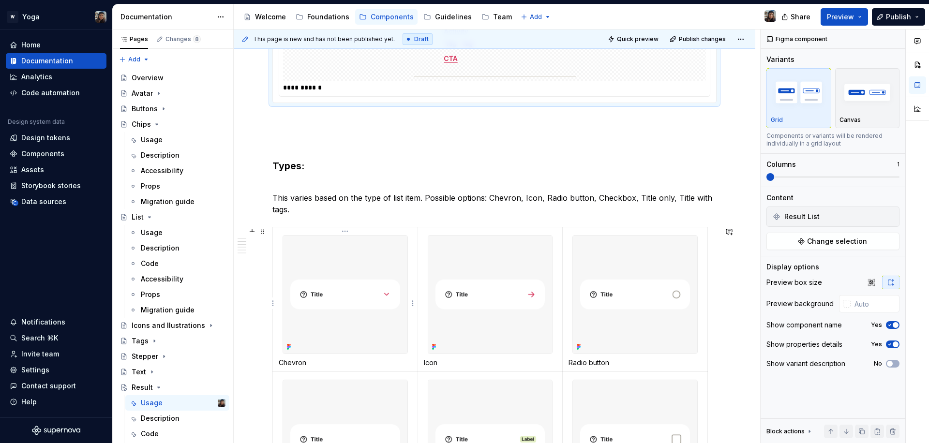
click at [349, 281] on img at bounding box center [345, 295] width 124 height 118
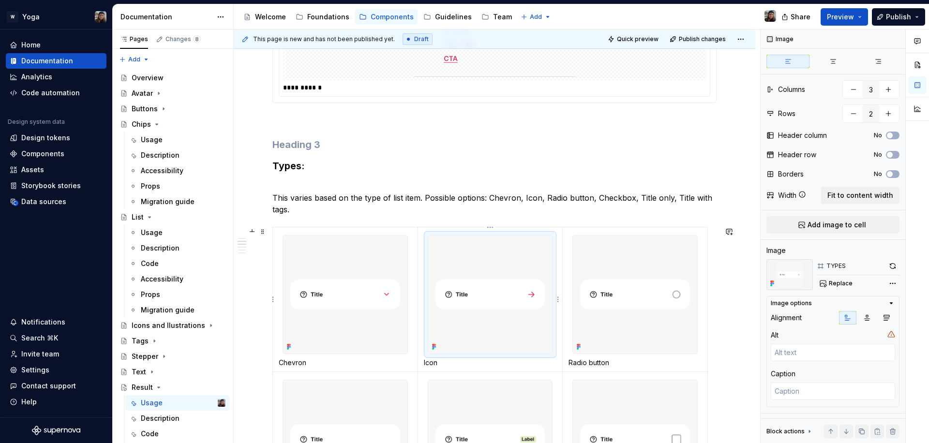
click at [466, 277] on img at bounding box center [490, 295] width 124 height 118
click at [589, 277] on img at bounding box center [635, 295] width 124 height 118
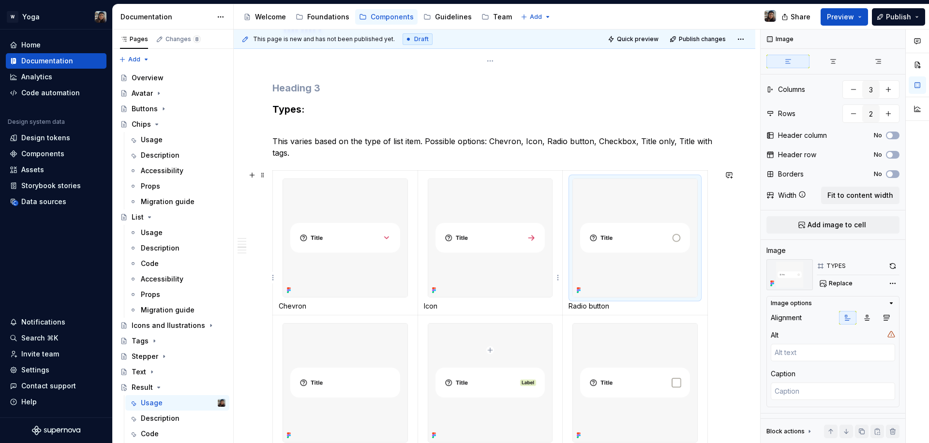
scroll to position [1084, 0]
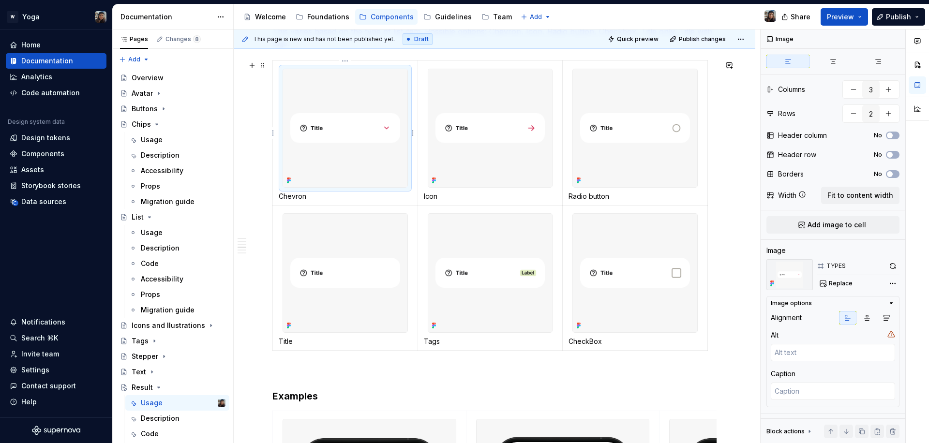
click at [316, 132] on img at bounding box center [345, 128] width 124 height 118
click at [460, 132] on img at bounding box center [490, 128] width 124 height 118
click at [654, 132] on img at bounding box center [635, 128] width 124 height 118
click at [388, 143] on img at bounding box center [345, 128] width 124 height 118
click at [373, 257] on img at bounding box center [345, 273] width 124 height 118
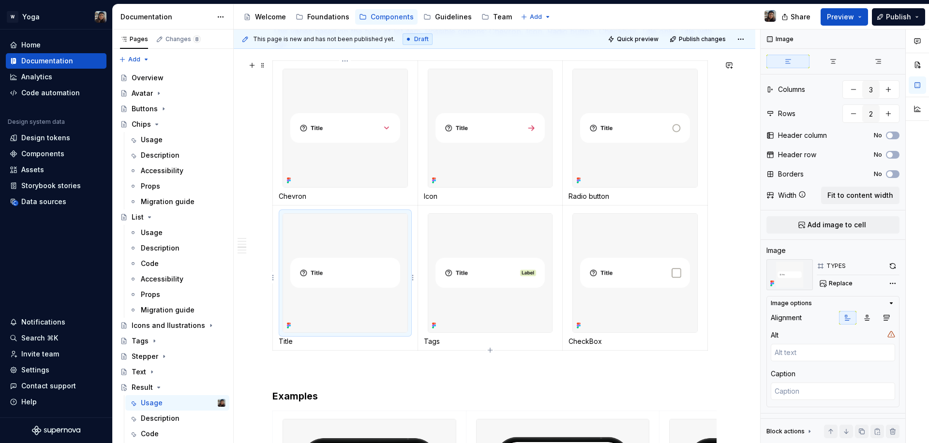
click at [495, 250] on img at bounding box center [490, 273] width 124 height 118
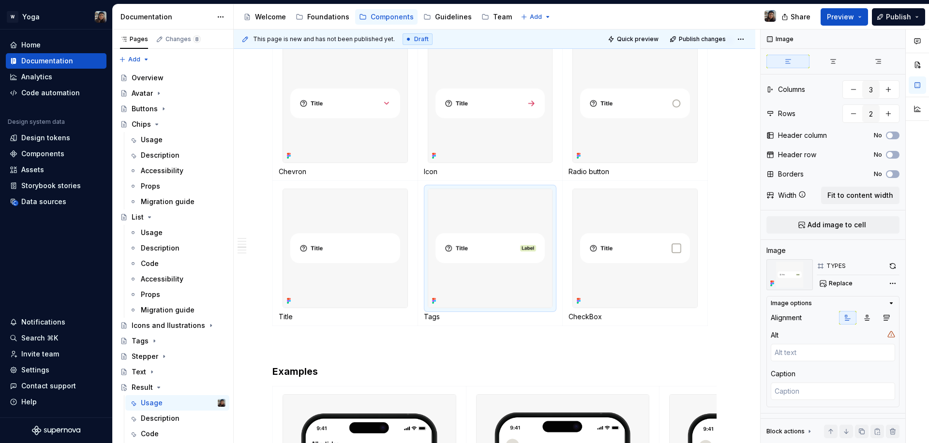
scroll to position [1262, 0]
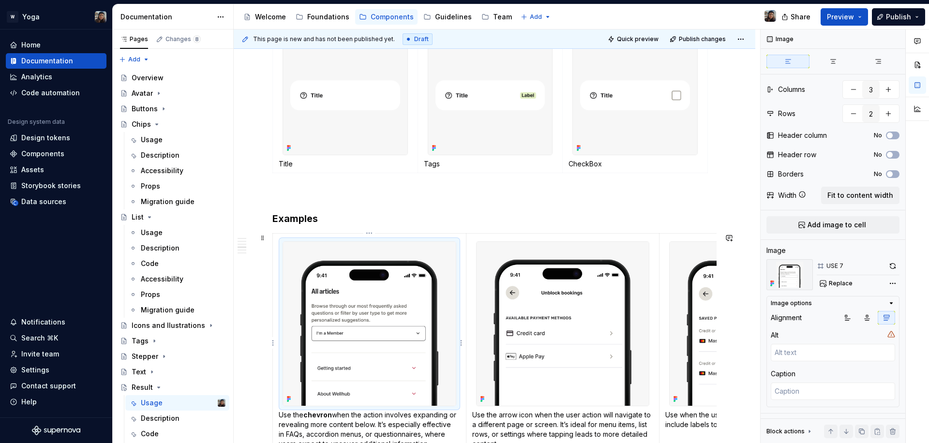
click at [416, 326] on img at bounding box center [369, 324] width 173 height 164
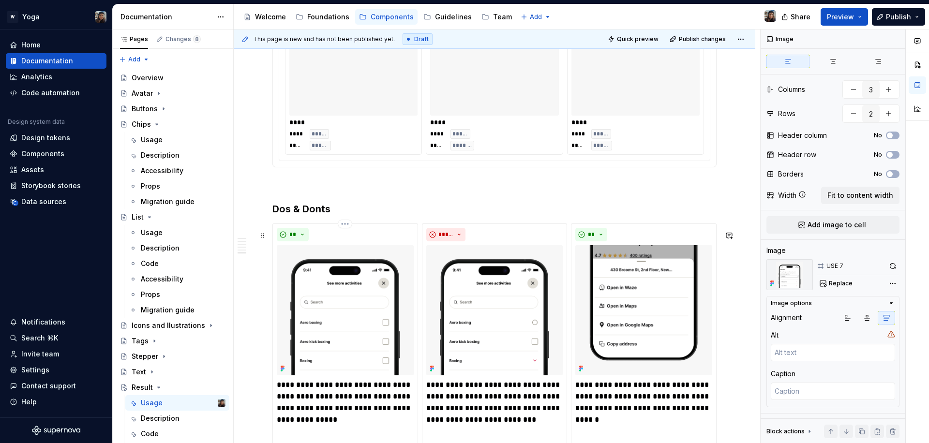
scroll to position [2139, 0]
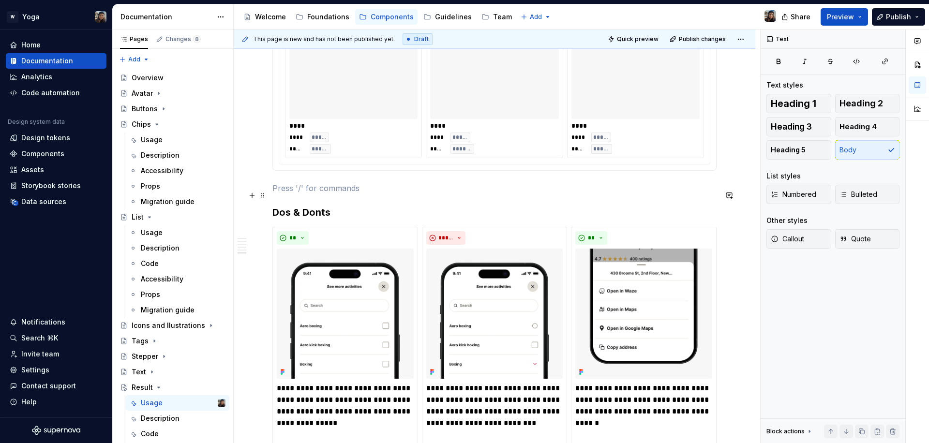
click at [306, 192] on p at bounding box center [494, 188] width 444 height 12
click at [247, 193] on button "button" at bounding box center [252, 196] width 14 height 14
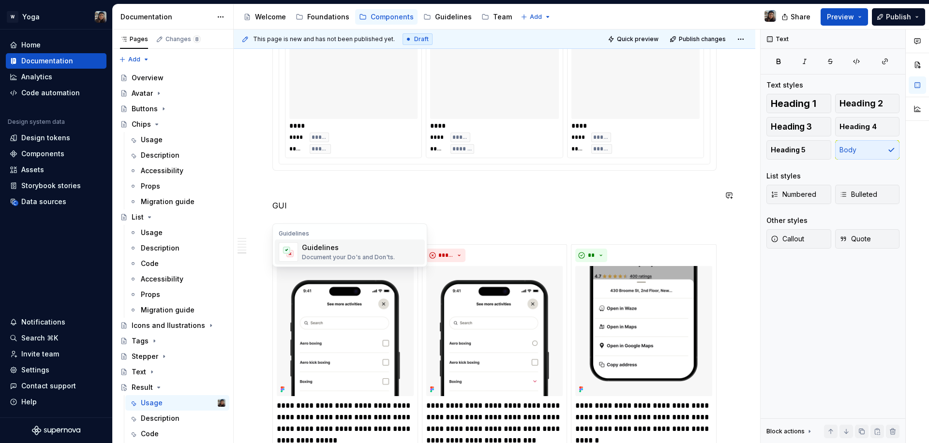
click at [316, 253] on div "Document your Do's and Don'ts." at bounding box center [348, 257] width 93 height 8
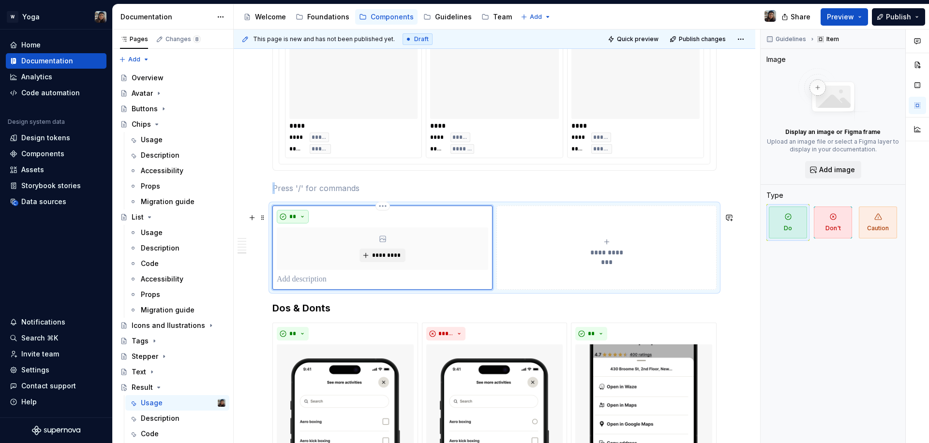
click at [294, 221] on span "**" at bounding box center [293, 217] width 8 height 8
click at [385, 213] on html "W Yoga Home Documentation Analytics Code automation Design system data Design t…" at bounding box center [464, 221] width 929 height 443
click at [352, 255] on html "W Yoga Home Documentation Analytics Code automation Design system data Design t…" at bounding box center [464, 221] width 929 height 443
click at [375, 257] on button "*********" at bounding box center [382, 256] width 46 height 14
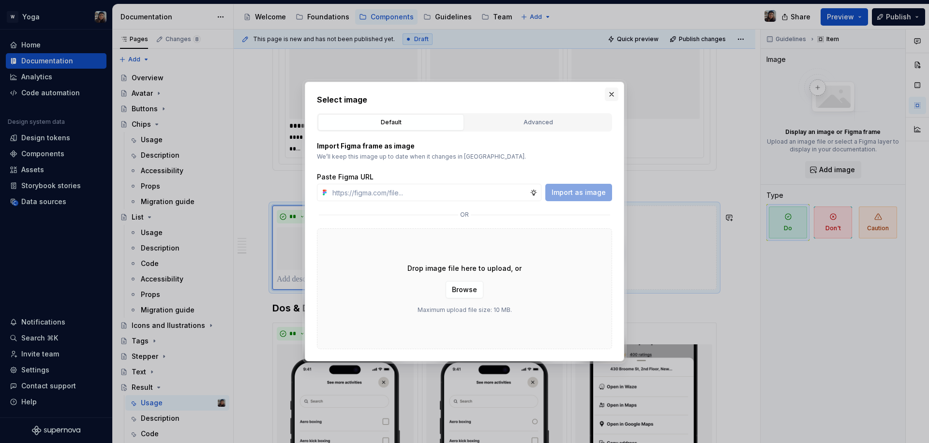
click at [614, 88] on button "button" at bounding box center [612, 95] width 14 height 14
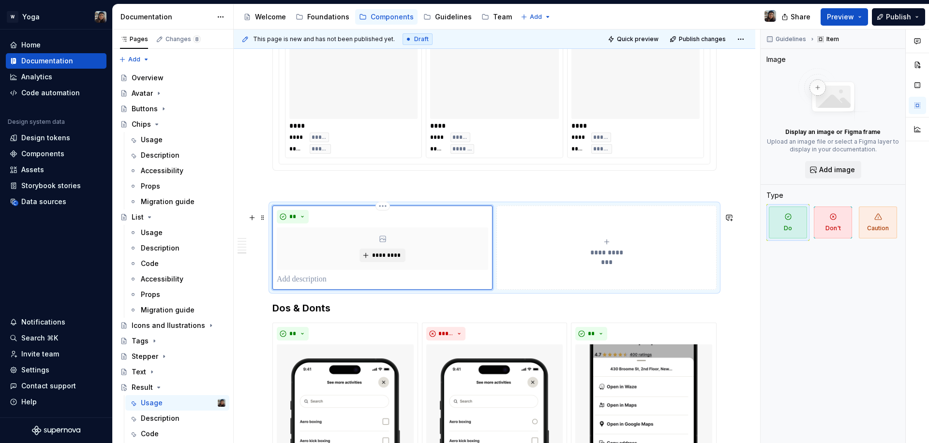
click at [264, 215] on span at bounding box center [263, 218] width 8 height 14
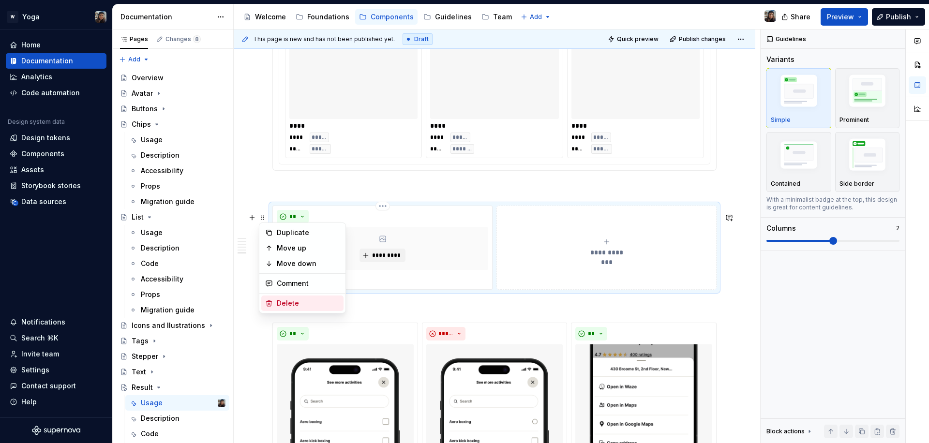
click at [290, 302] on div "Delete" at bounding box center [308, 303] width 63 height 10
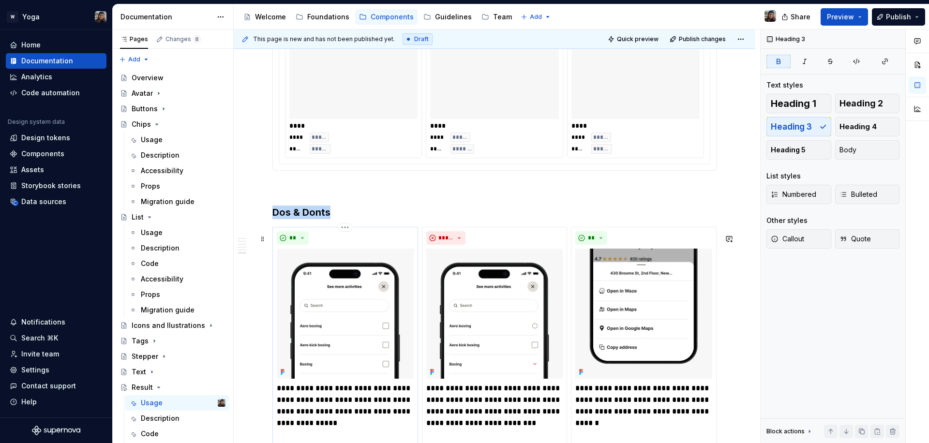
click at [331, 341] on img at bounding box center [345, 314] width 137 height 130
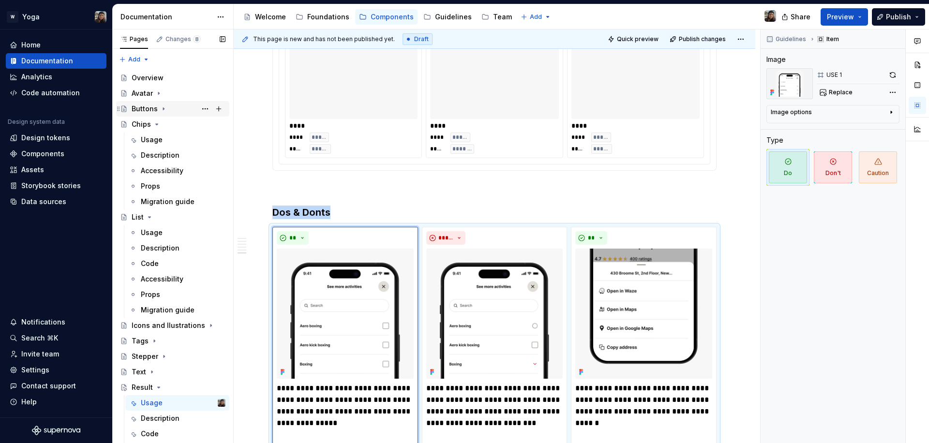
click at [153, 109] on div "Buttons" at bounding box center [145, 109] width 26 height 10
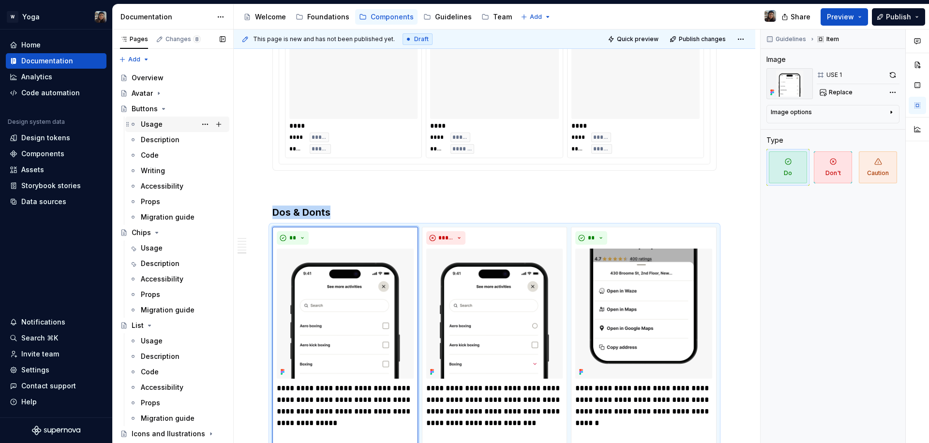
click at [148, 121] on div "Usage" at bounding box center [152, 124] width 22 height 10
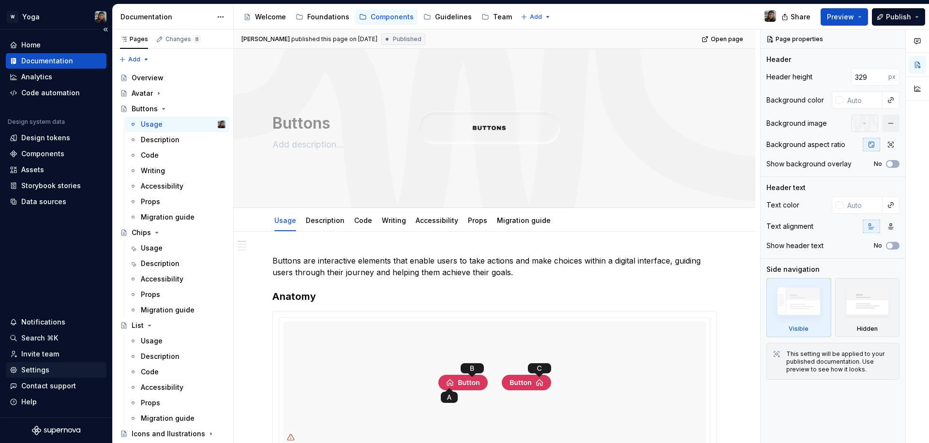
click at [40, 369] on div "Settings" at bounding box center [35, 370] width 28 height 10
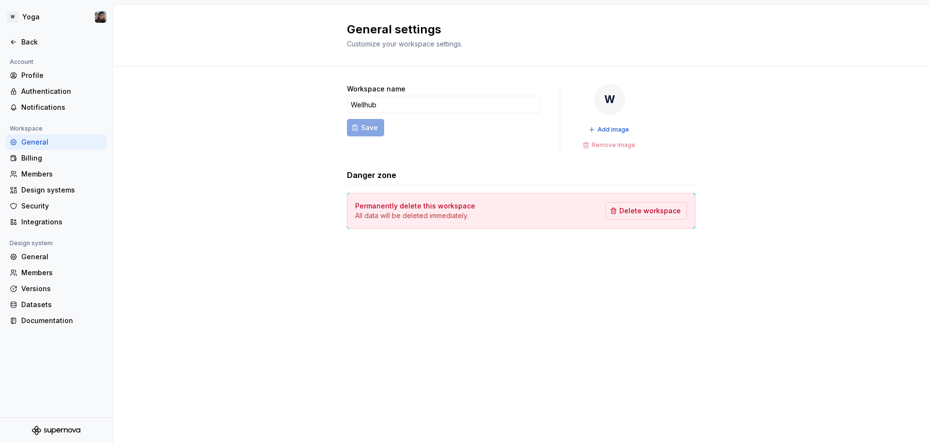
click at [31, 30] on div at bounding box center [56, 32] width 112 height 5
click at [28, 35] on div "Back" at bounding box center [56, 41] width 101 height 15
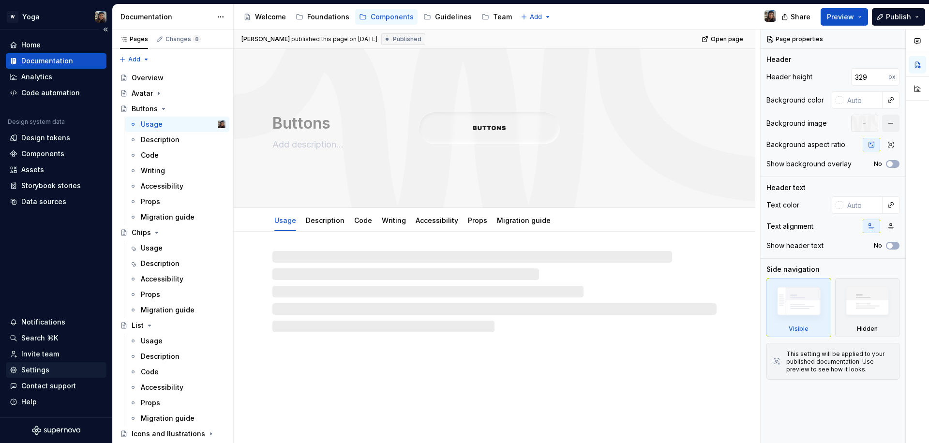
type textarea "*"
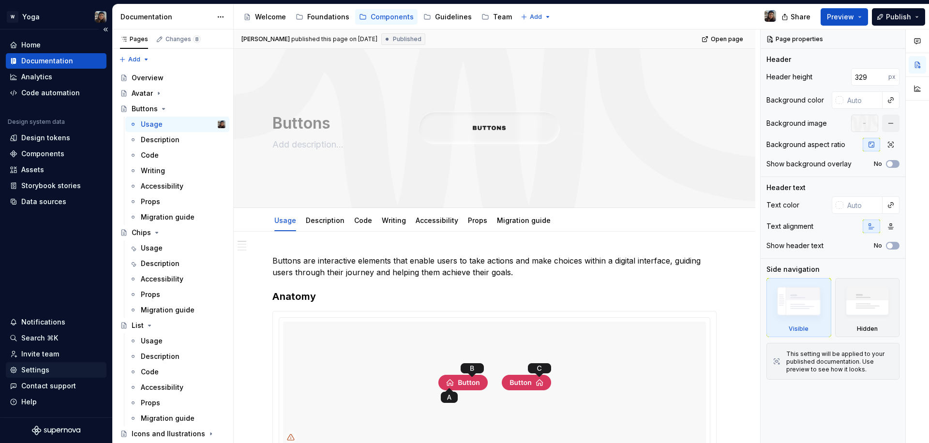
click at [46, 369] on div "Settings" at bounding box center [35, 370] width 28 height 10
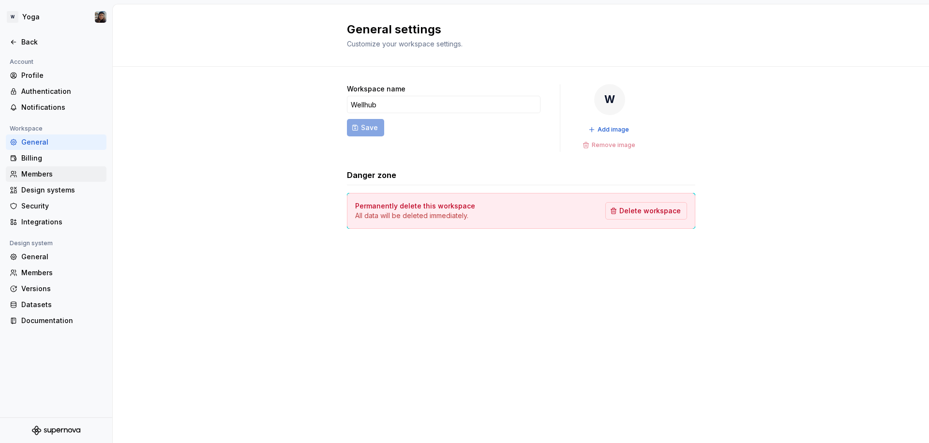
click at [49, 176] on div "Members" at bounding box center [61, 174] width 81 height 10
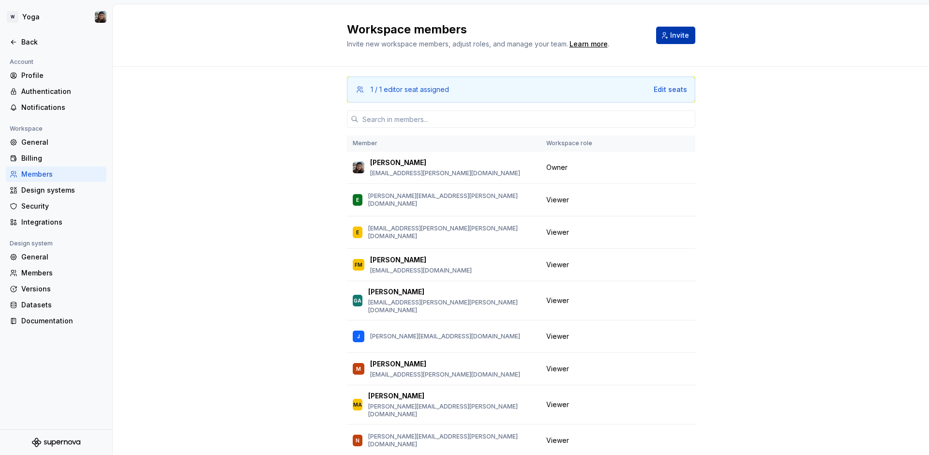
click at [681, 39] on span "Invite" at bounding box center [679, 35] width 19 height 10
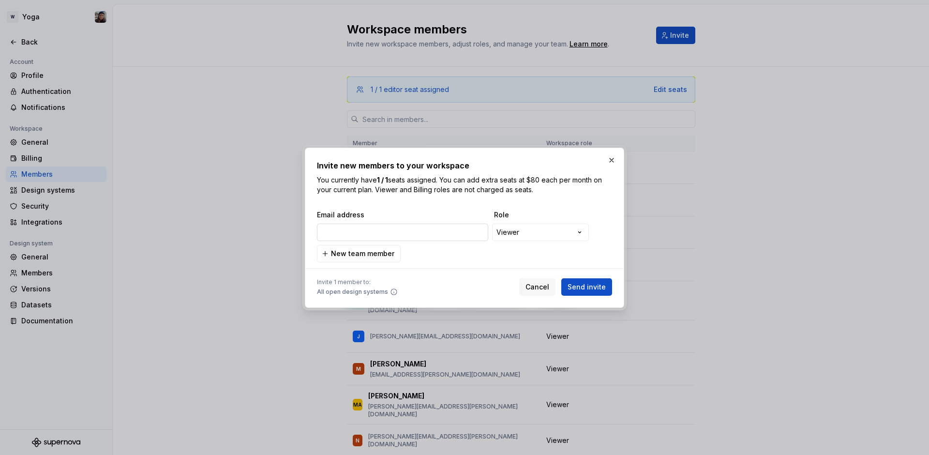
click at [400, 233] on input "email" at bounding box center [402, 231] width 171 height 17
paste input "[EMAIL_ADDRESS][PERSON_NAME][DOMAIN_NAME]>"
type input "[EMAIL_ADDRESS][PERSON_NAME][DOMAIN_NAME]"
click at [451, 251] on div "**********" at bounding box center [464, 236] width 295 height 52
click at [383, 249] on span "New team member" at bounding box center [362, 254] width 63 height 10
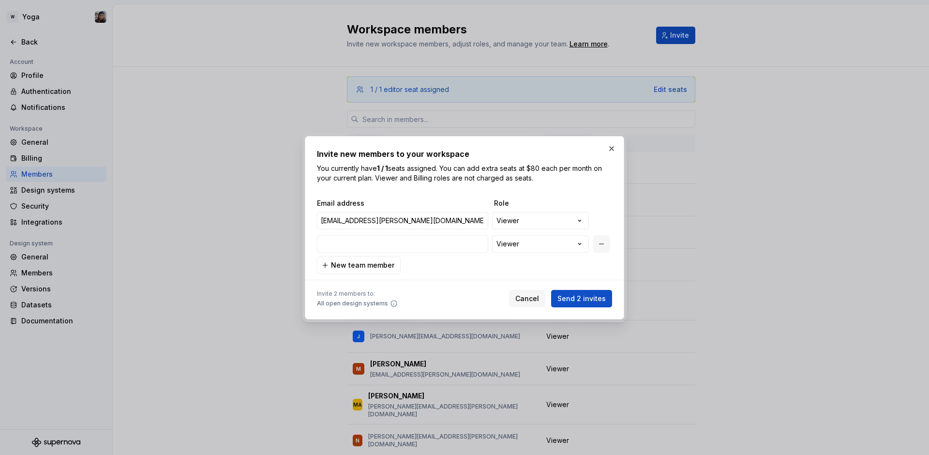
click at [603, 242] on button "button" at bounding box center [601, 243] width 17 height 17
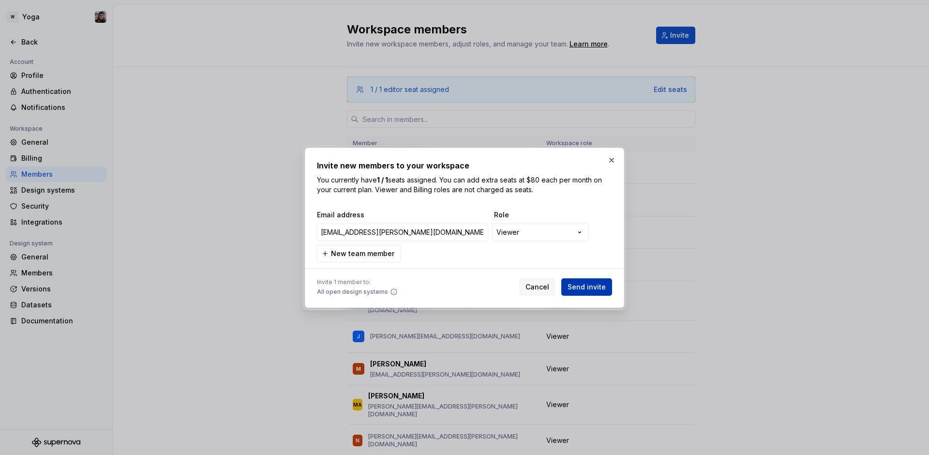
click at [600, 287] on span "Send invite" at bounding box center [586, 287] width 38 height 10
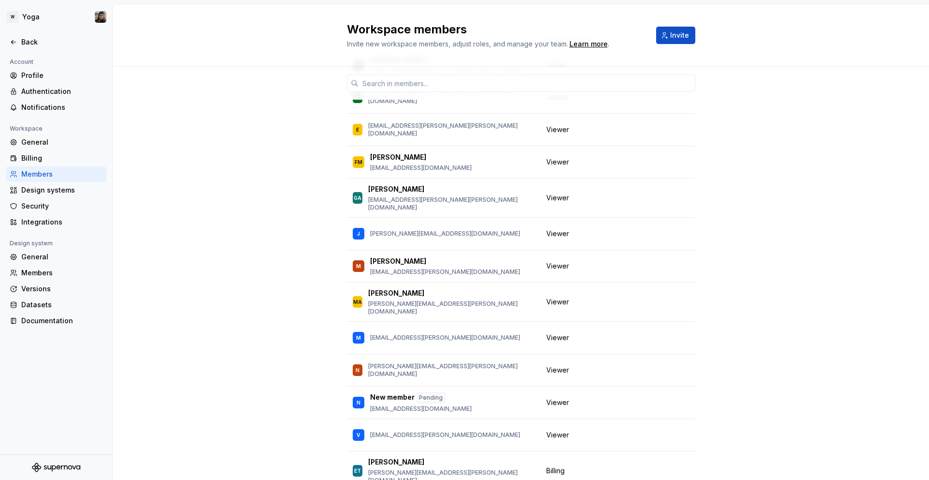
scroll to position [103, 0]
click at [15, 39] on icon at bounding box center [14, 42] width 8 height 8
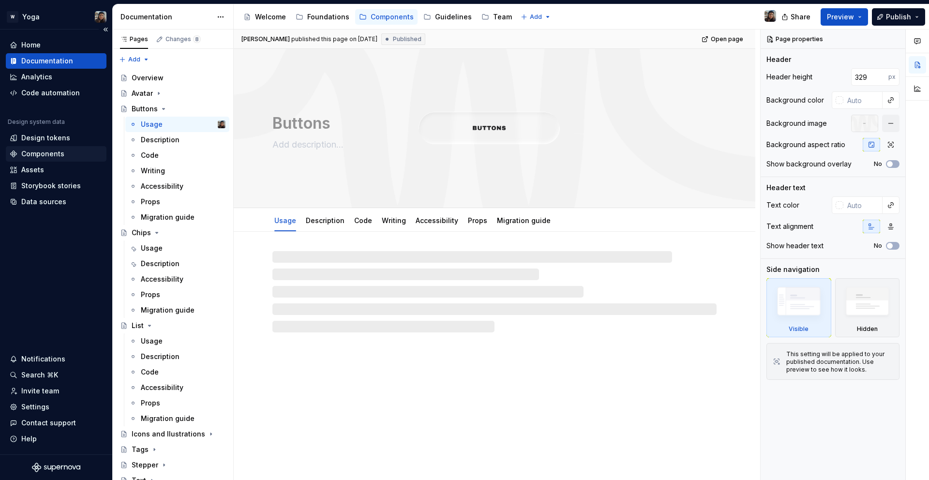
click at [48, 152] on div "Components" at bounding box center [42, 154] width 43 height 10
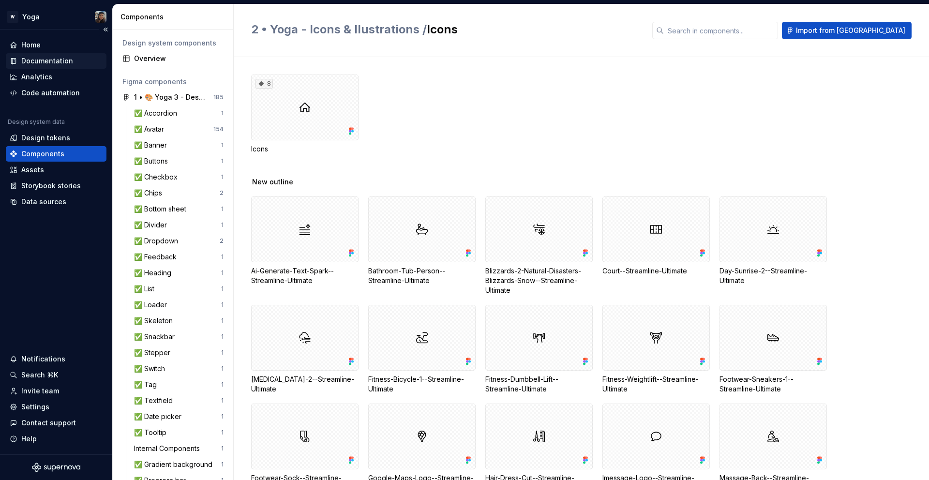
click at [64, 65] on div "Documentation" at bounding box center [47, 61] width 52 height 10
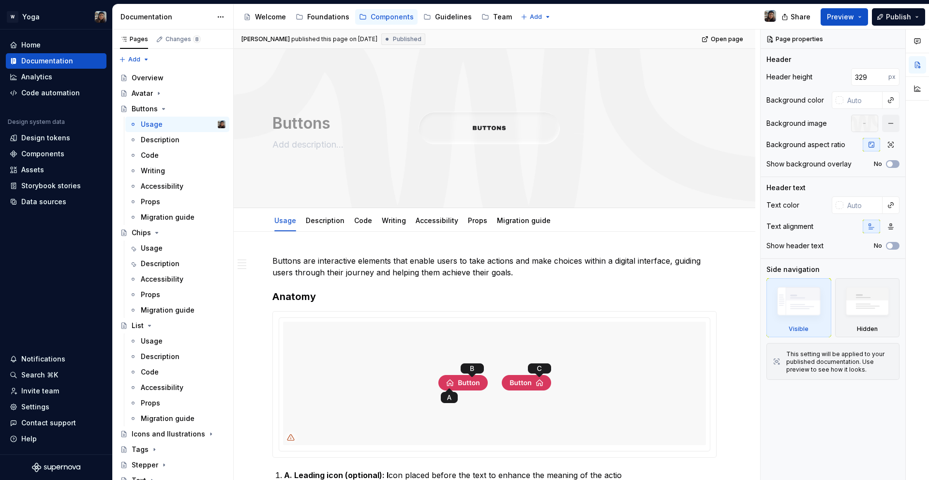
type textarea "*"
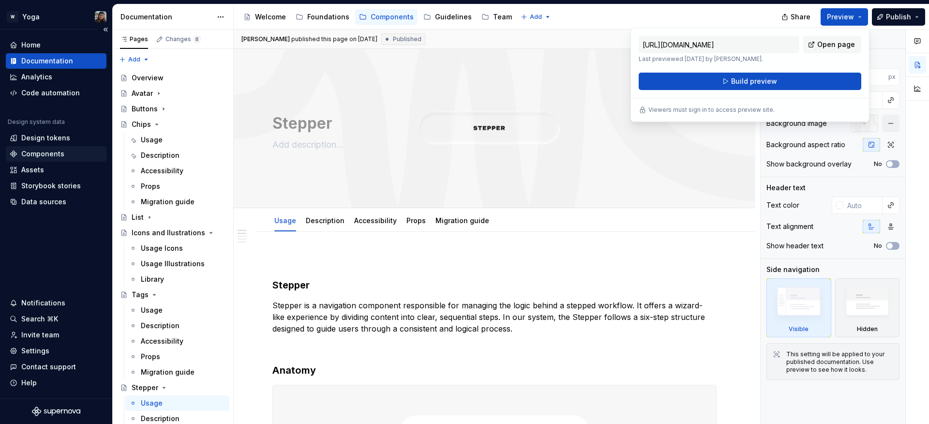
type textarea "*"
